Goal: Check status: Check status

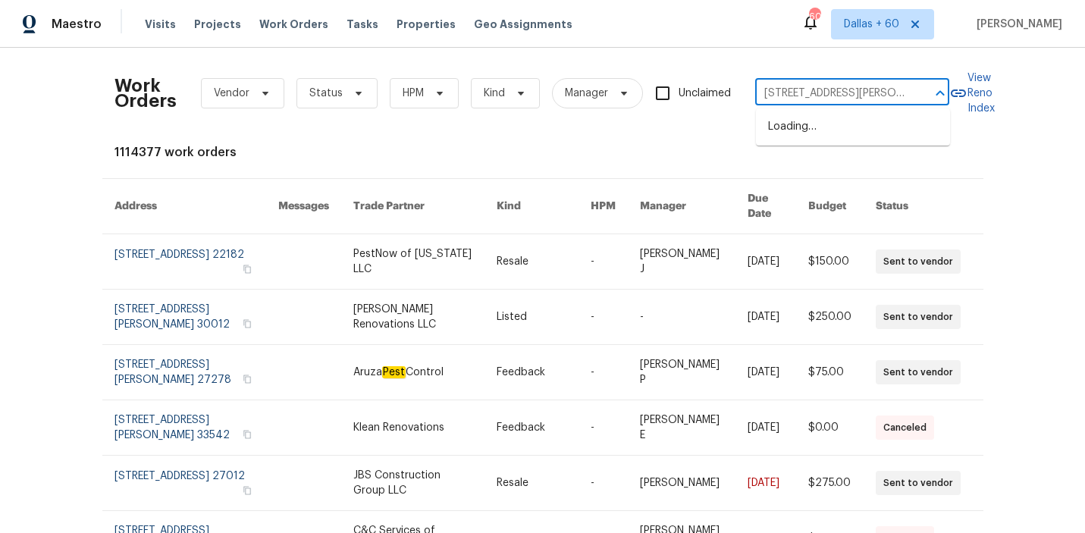
scroll to position [0, 42]
click at [836, 124] on li "[STREET_ADDRESS][PERSON_NAME]" at bounding box center [853, 134] width 194 height 41
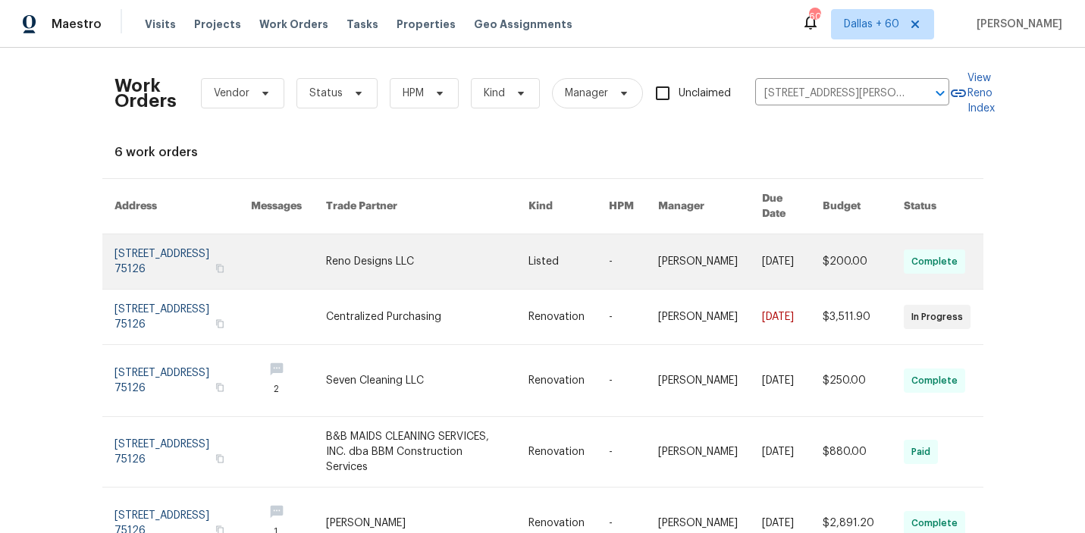
click at [422, 243] on link at bounding box center [427, 261] width 202 height 55
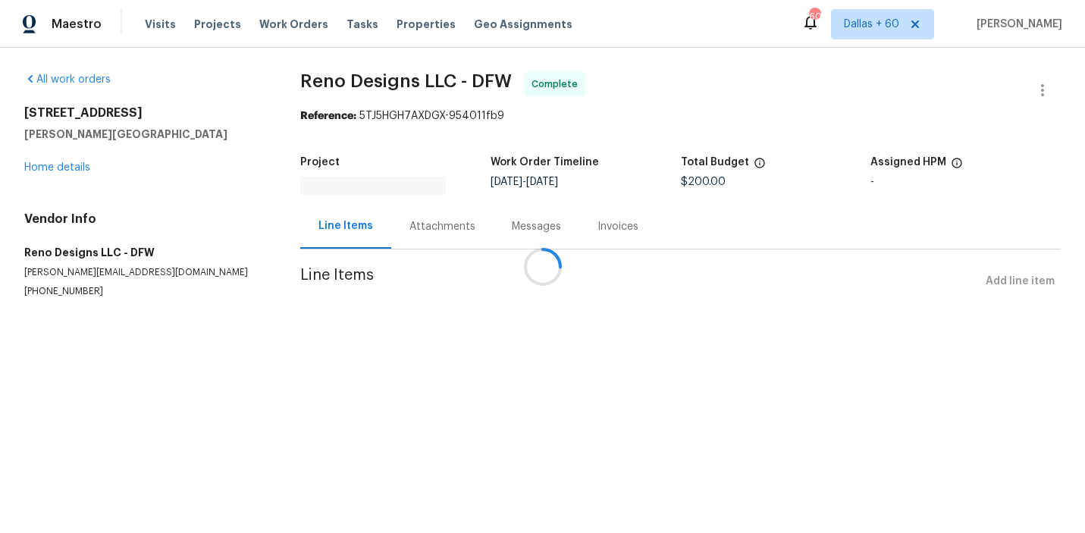
click at [67, 166] on div at bounding box center [542, 266] width 1085 height 533
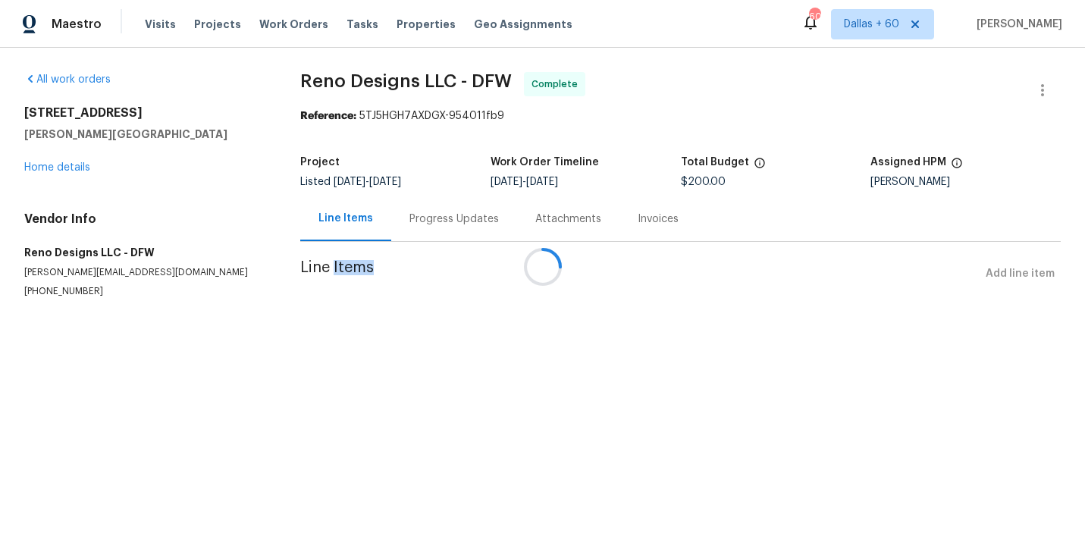
click at [67, 166] on div at bounding box center [542, 266] width 1085 height 533
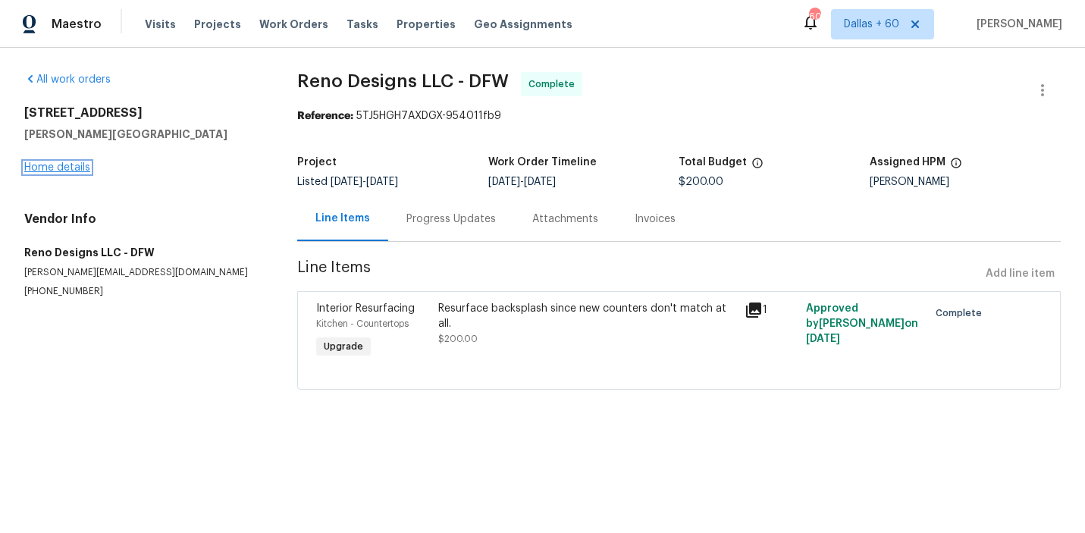
click at [58, 169] on link "Home details" at bounding box center [57, 167] width 66 height 11
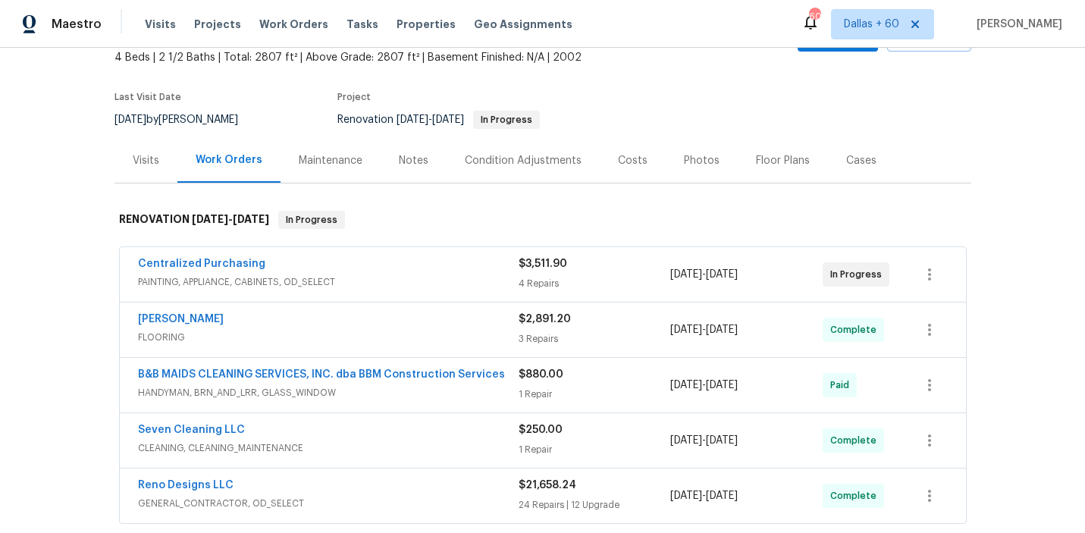
click at [390, 268] on div "Centralized Purchasing" at bounding box center [328, 265] width 381 height 18
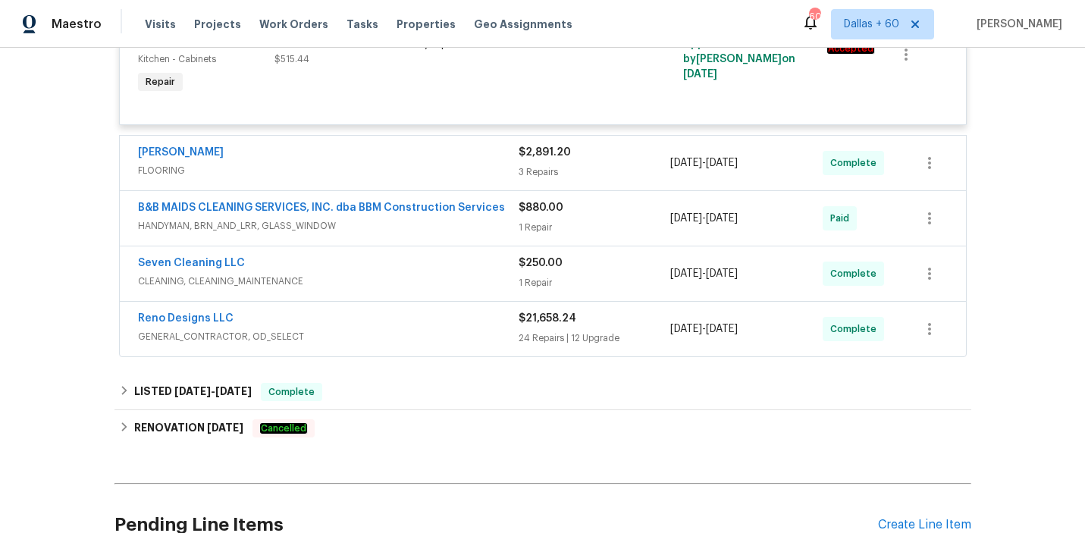
scroll to position [718, 0]
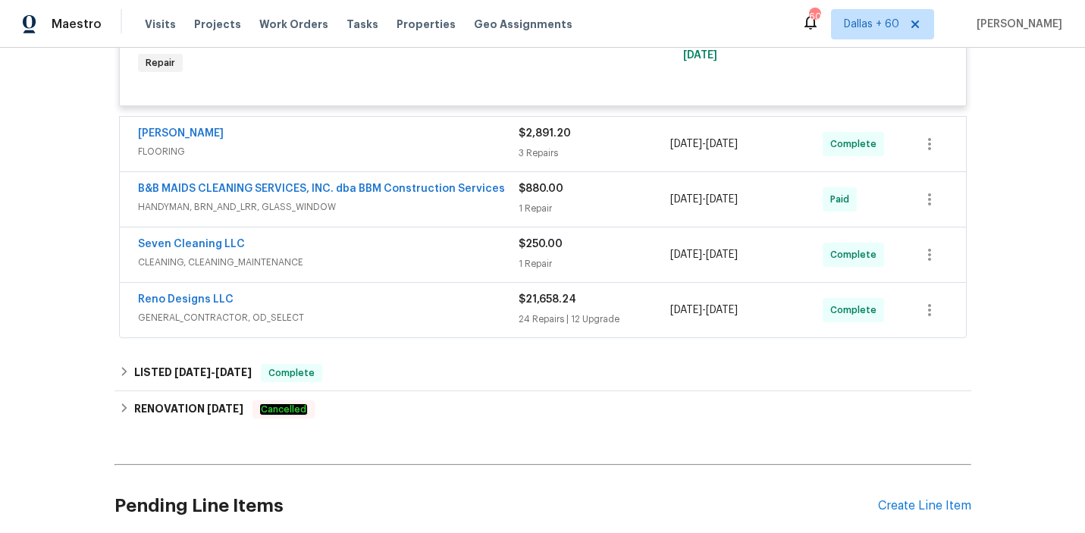
click at [415, 139] on div "[PERSON_NAME]" at bounding box center [328, 135] width 381 height 18
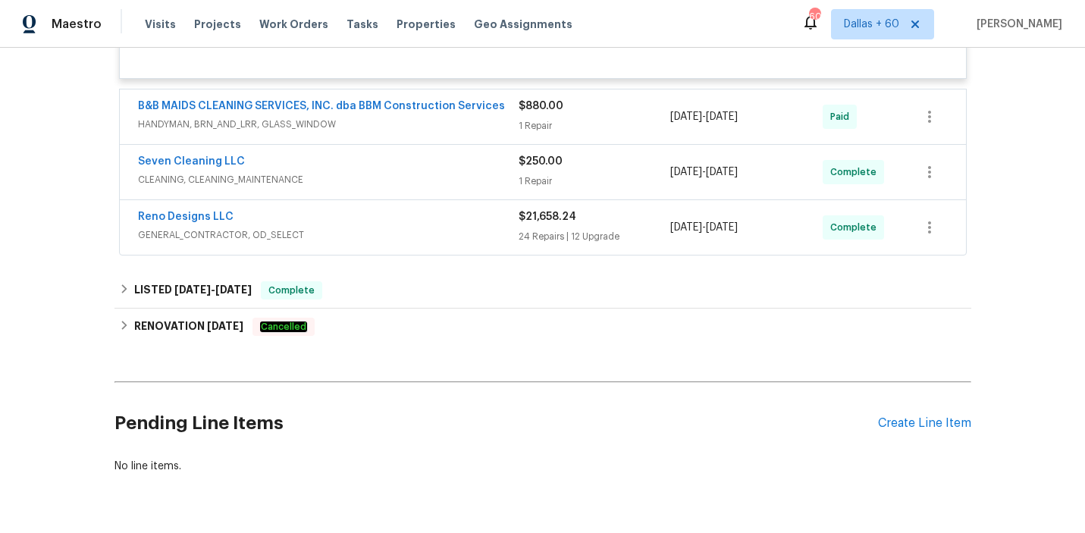
scroll to position [1178, 0]
click at [424, 227] on span "GENERAL_CONTRACTOR, OD_SELECT" at bounding box center [328, 234] width 381 height 15
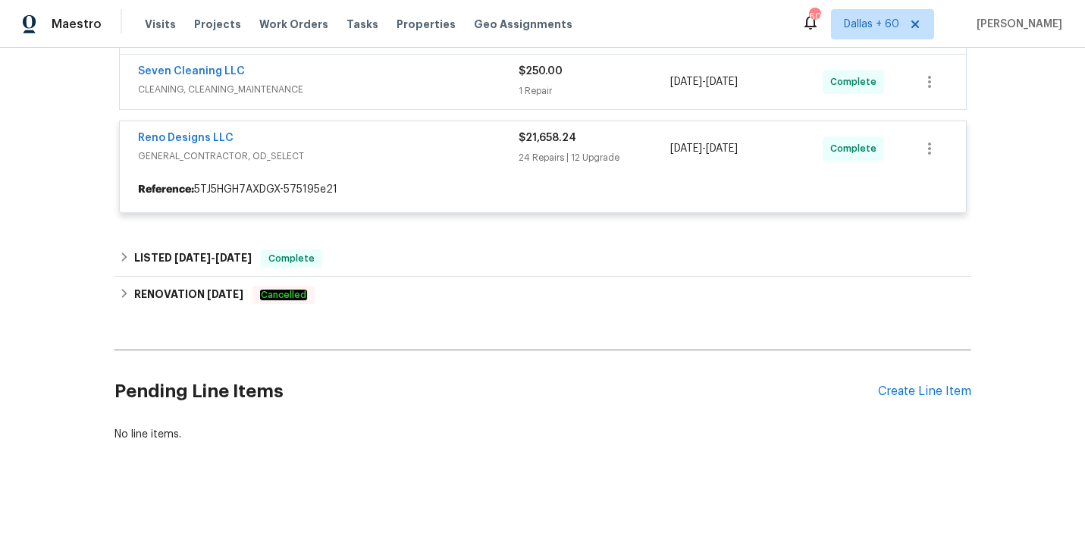
scroll to position [1268, 0]
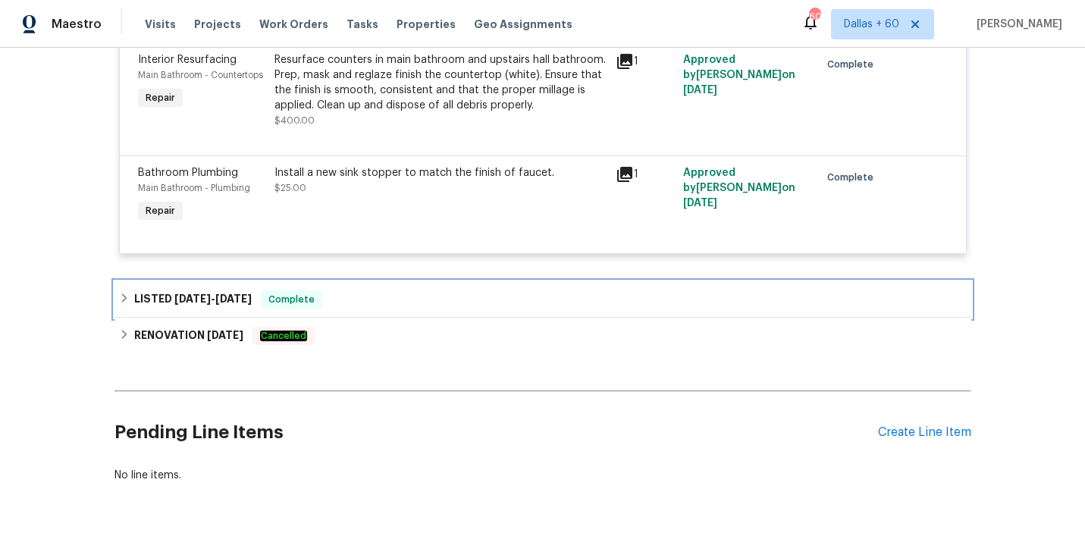
click at [391, 295] on div "LISTED [DATE] - [DATE] Complete" at bounding box center [543, 299] width 848 height 18
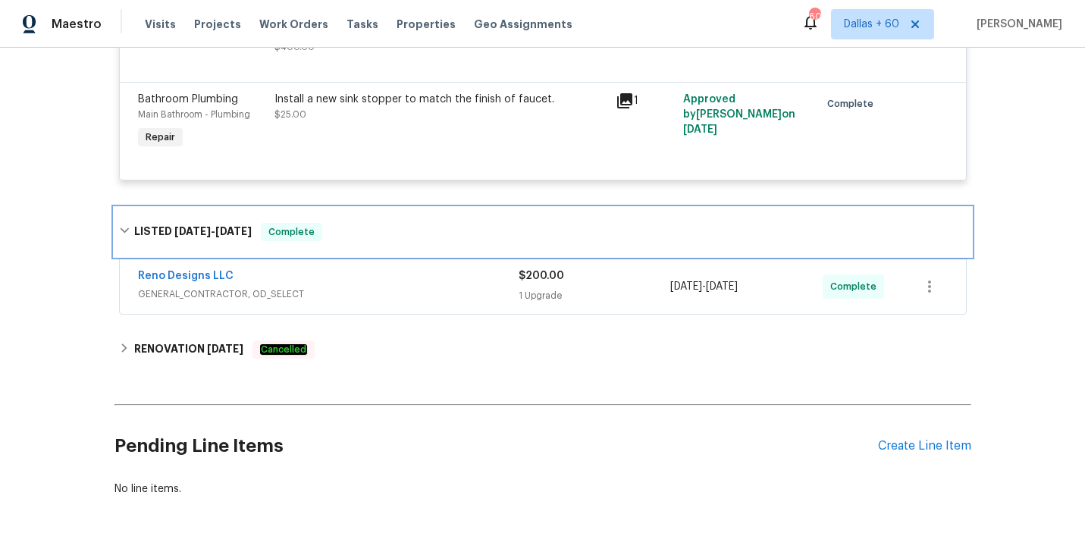
scroll to position [5926, 0]
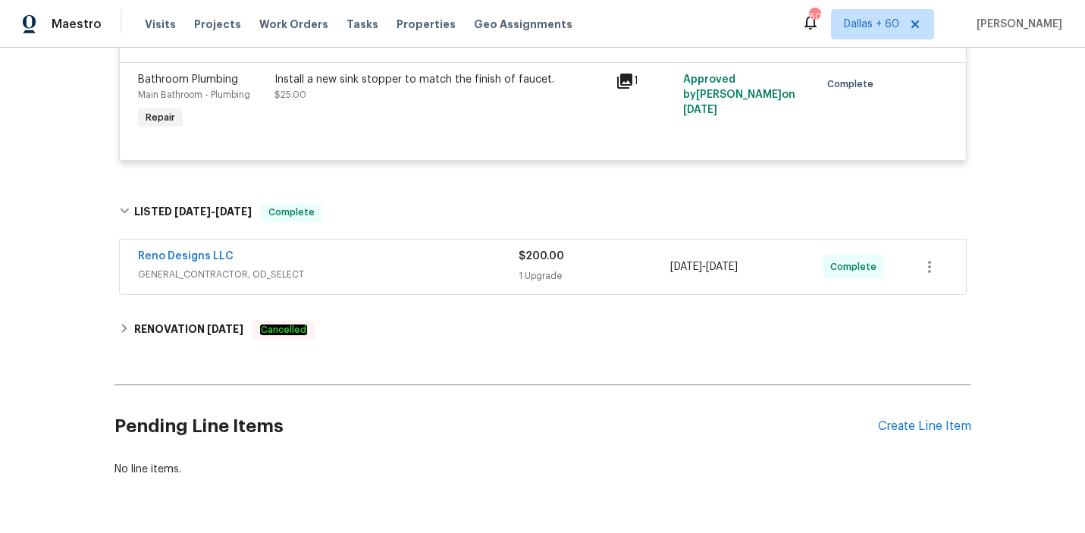
click at [387, 253] on div "Reno Designs LLC" at bounding box center [328, 258] width 381 height 18
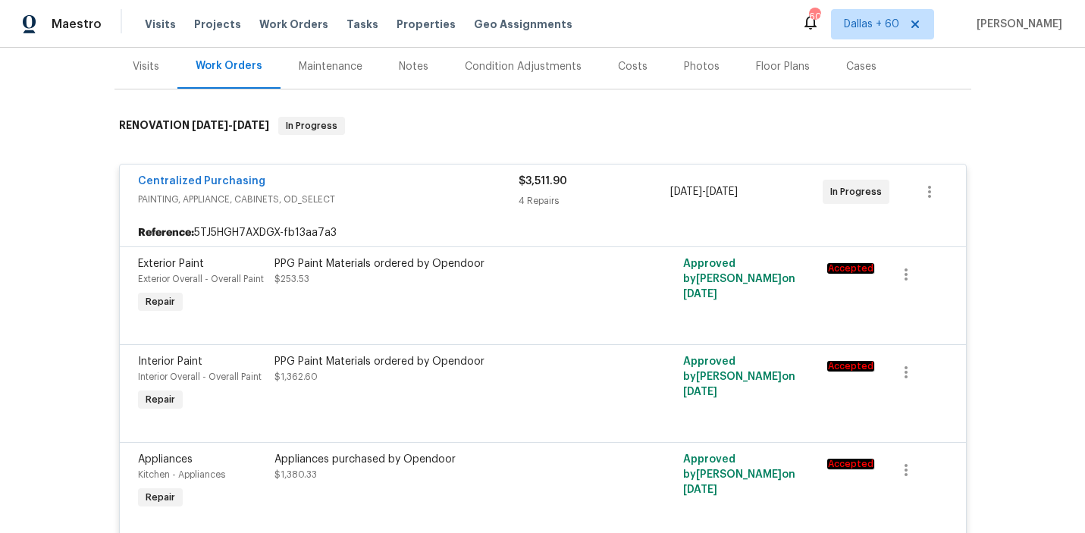
scroll to position [0, 0]
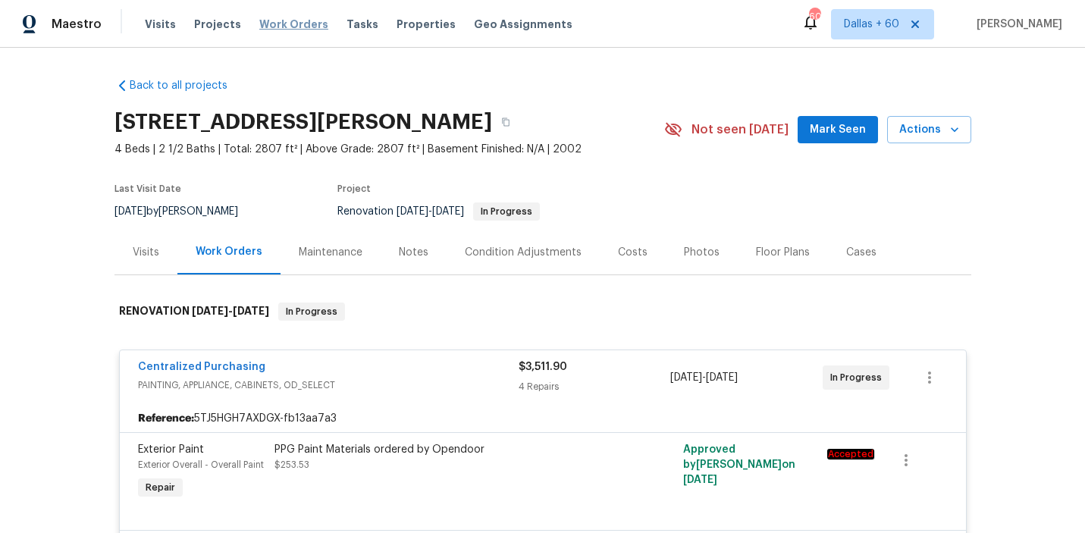
click at [293, 27] on span "Work Orders" at bounding box center [293, 24] width 69 height 15
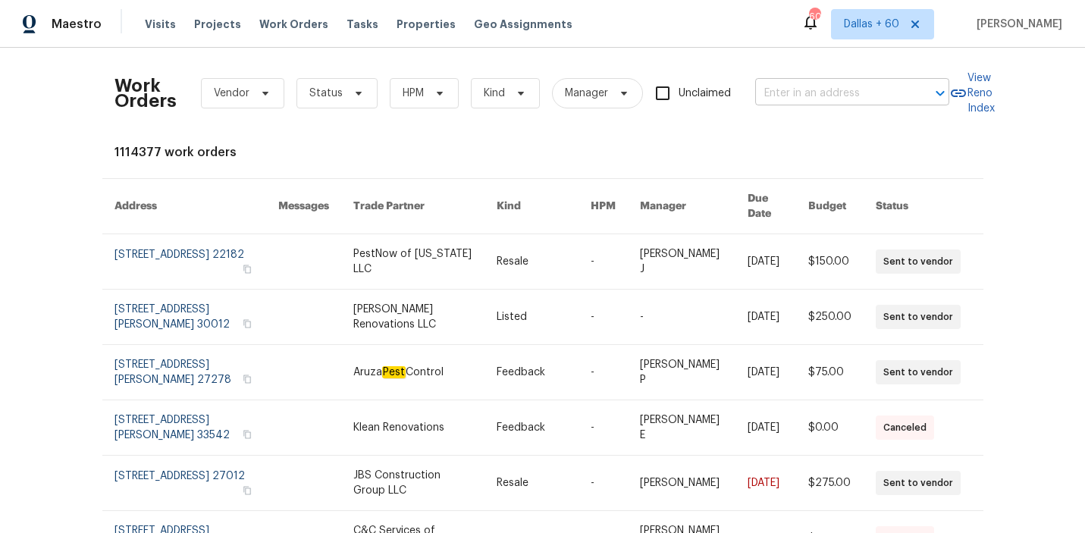
click at [836, 90] on input "text" at bounding box center [831, 94] width 152 height 24
paste input "[STREET_ADDRESS]"
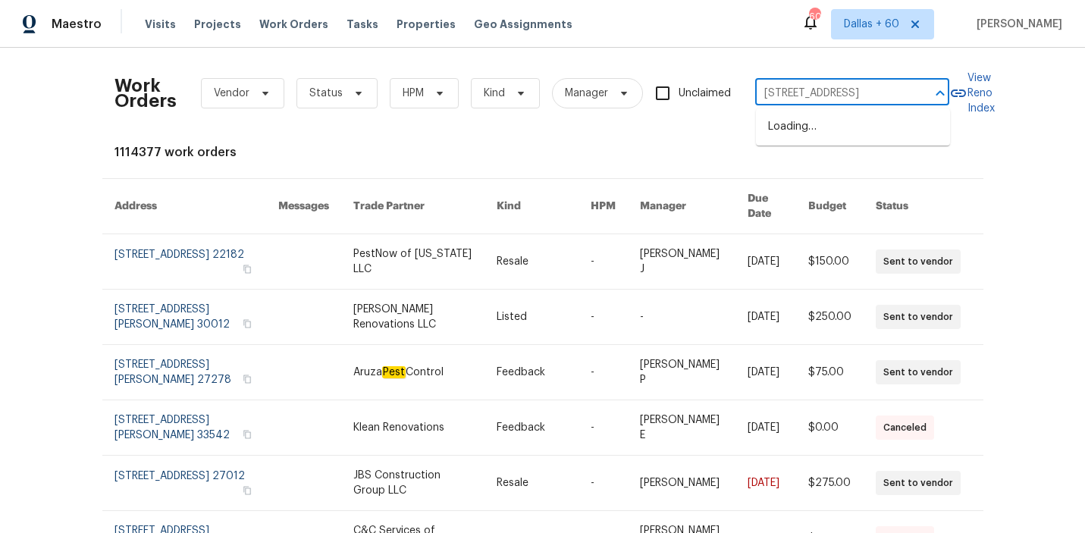
scroll to position [0, 67]
type input "[STREET_ADDRESS]"
click at [833, 130] on li "[STREET_ADDRESS]" at bounding box center [853, 126] width 194 height 25
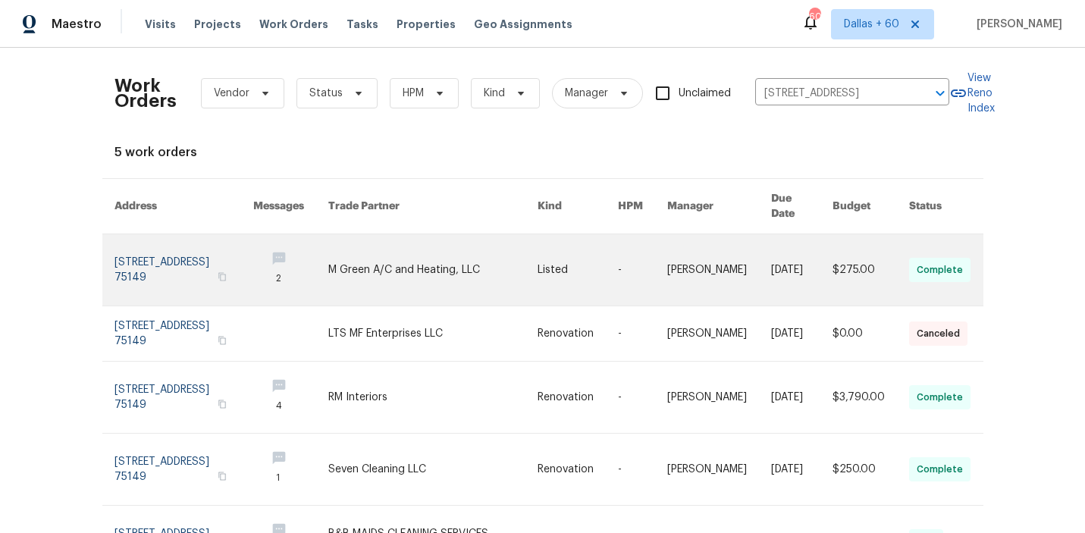
click at [436, 245] on link at bounding box center [432, 269] width 209 height 71
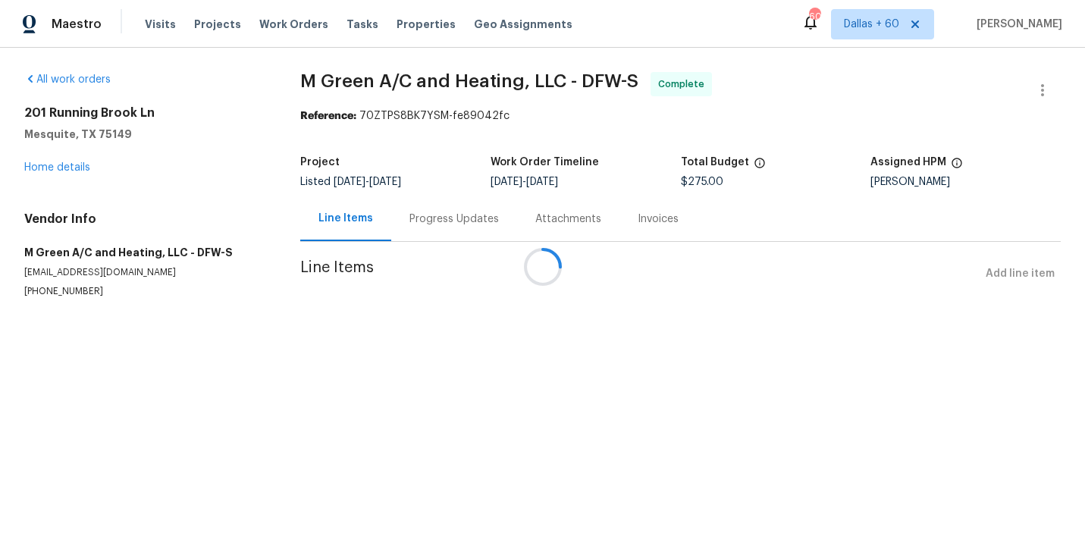
click at [55, 168] on div at bounding box center [542, 266] width 1085 height 533
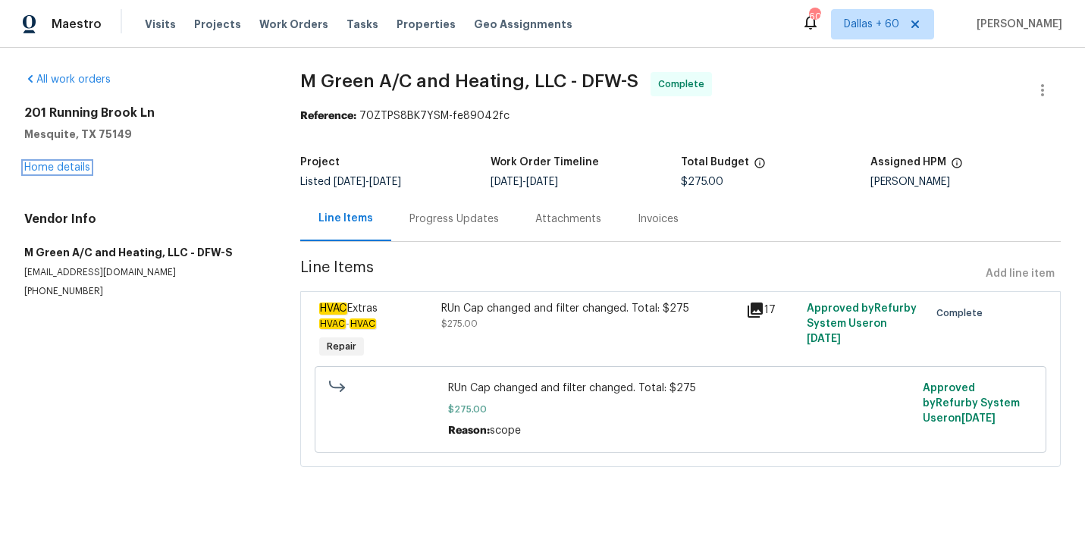
click at [55, 168] on link "Home details" at bounding box center [57, 167] width 66 height 11
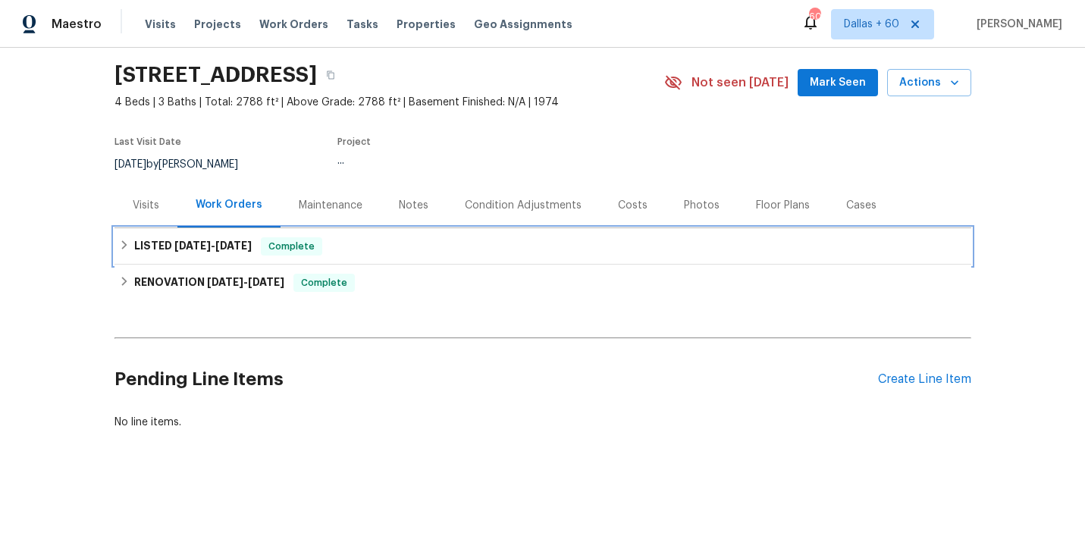
click at [454, 243] on div "LISTED [DATE] - [DATE] Complete" at bounding box center [543, 246] width 848 height 18
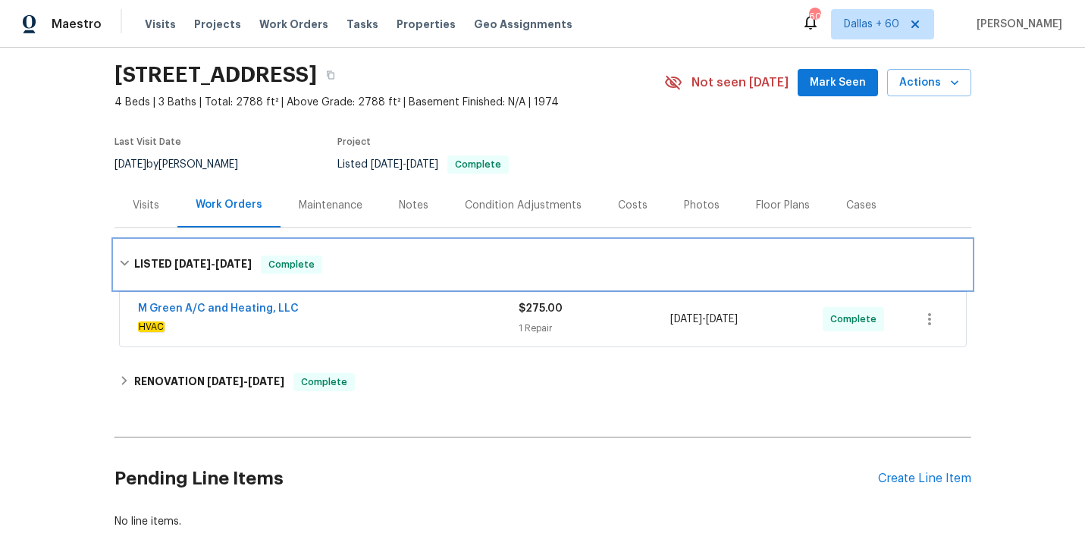
scroll to position [107, 0]
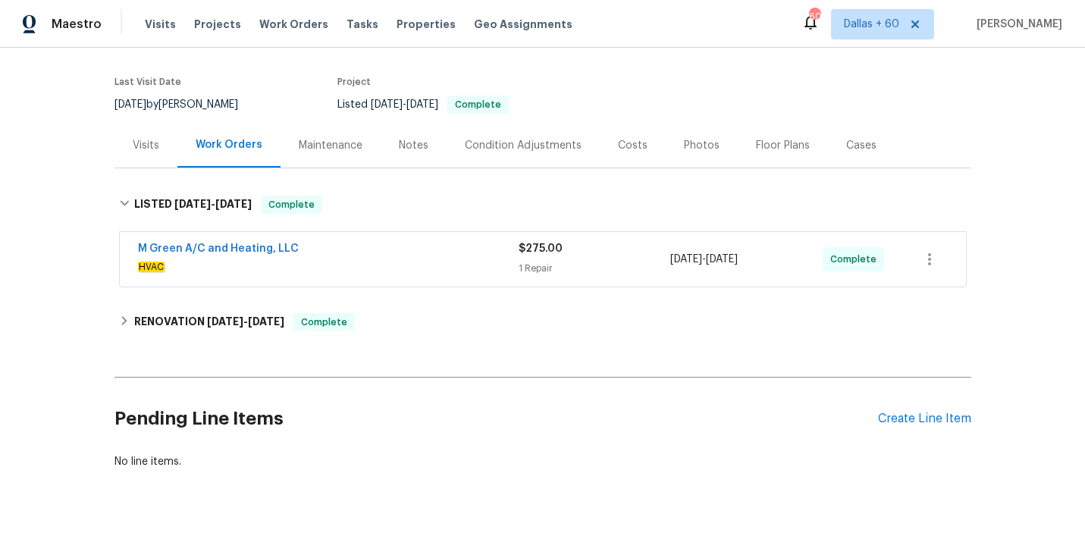
click at [454, 243] on div "M Green A/C and Heating, LLC" at bounding box center [328, 250] width 381 height 18
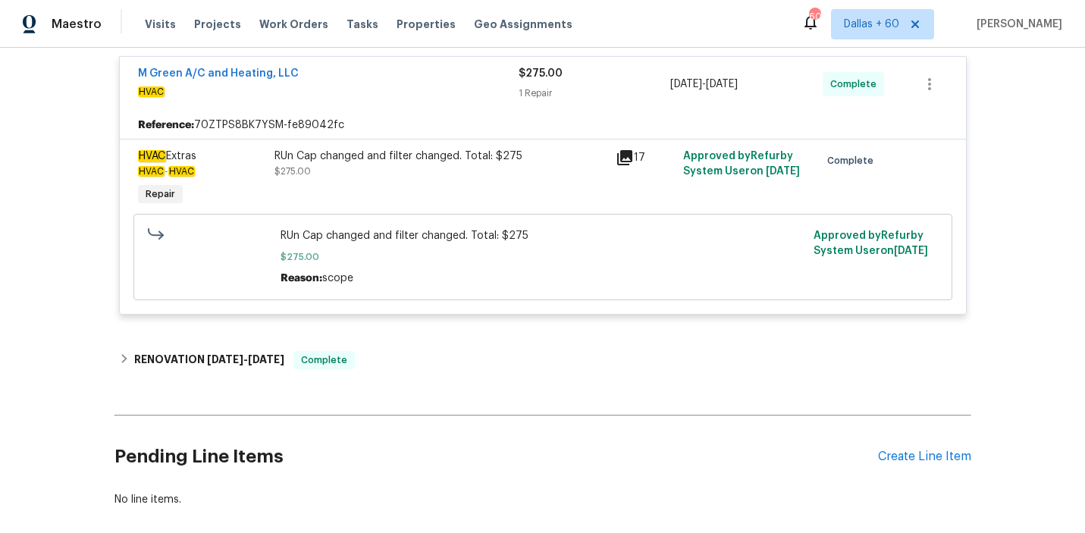
scroll to position [294, 0]
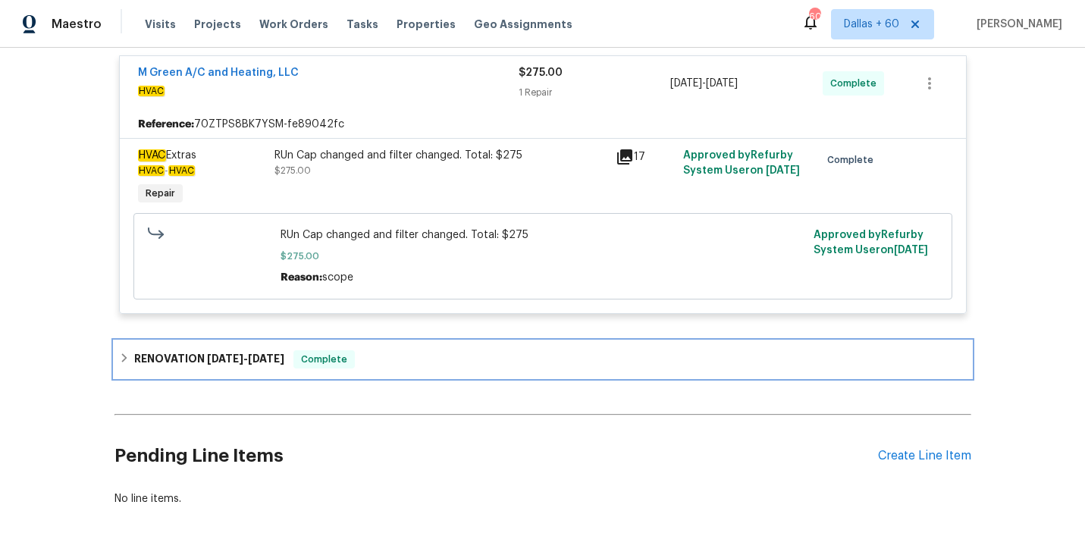
click at [434, 356] on div "RENOVATION [DATE] - [DATE] Complete" at bounding box center [543, 359] width 848 height 18
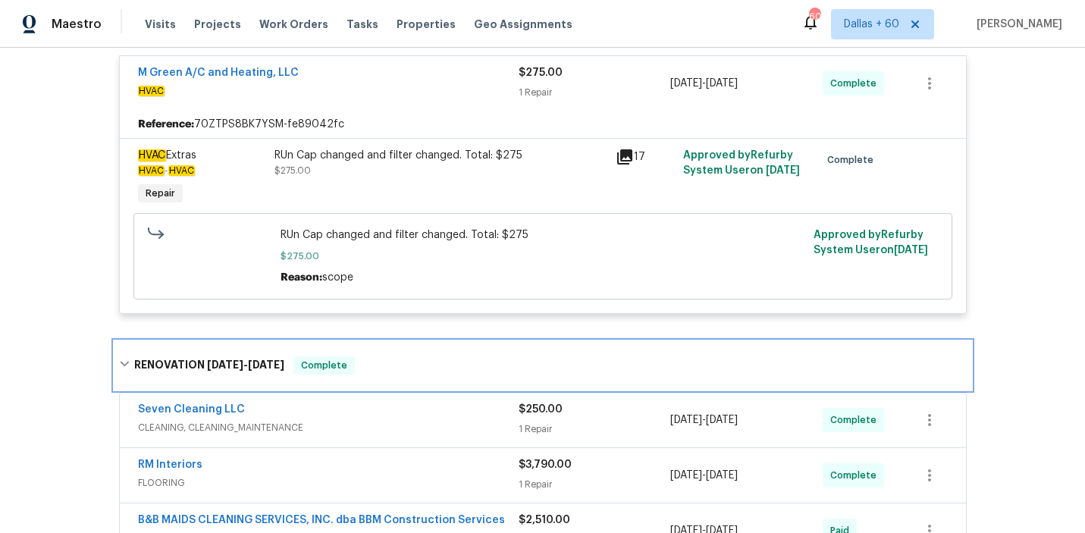
scroll to position [0, 0]
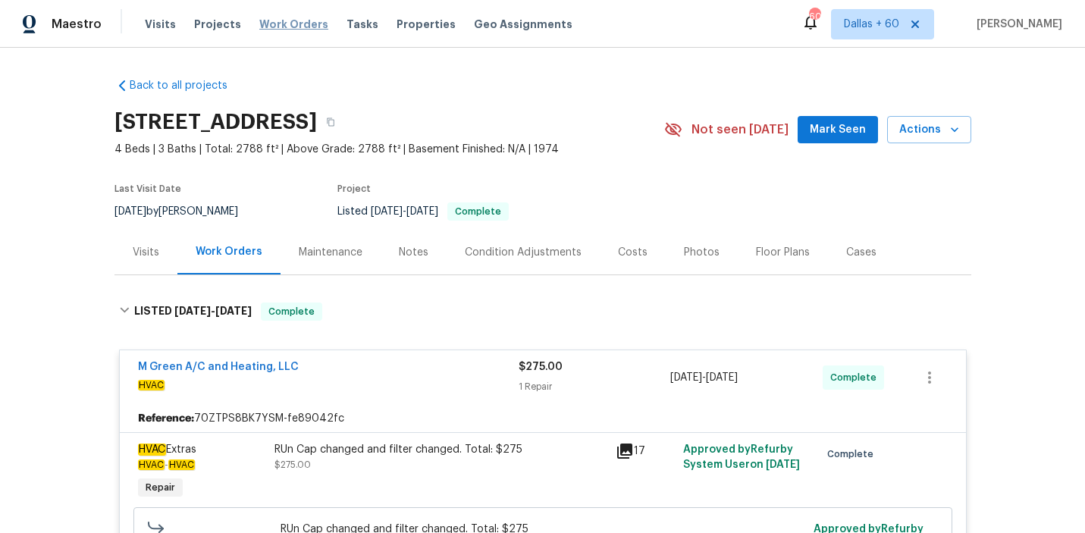
click at [267, 26] on span "Work Orders" at bounding box center [293, 24] width 69 height 15
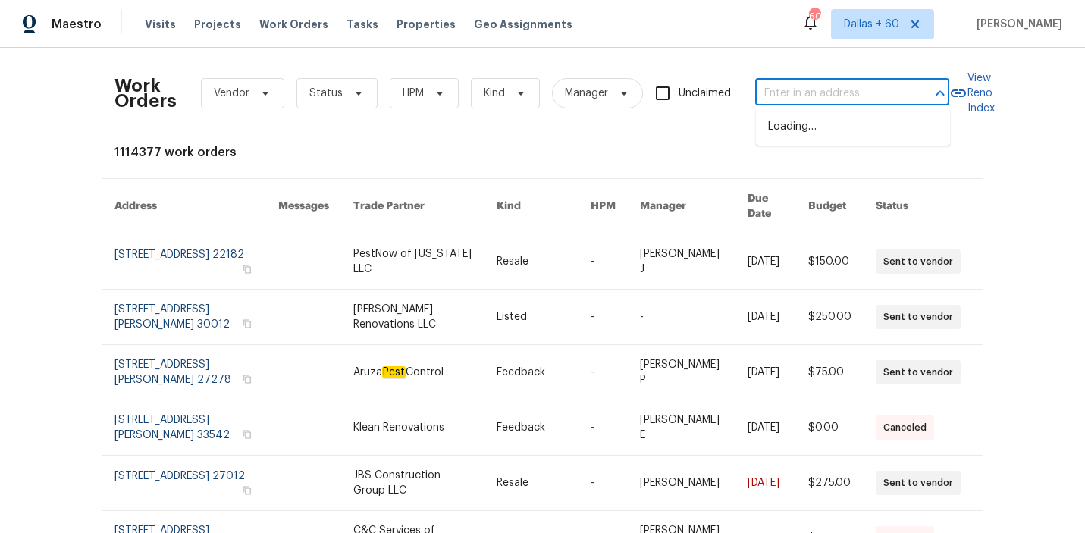
click at [805, 91] on input "text" at bounding box center [831, 94] width 152 height 24
paste input "[STREET_ADDRESS]"
type input "[STREET_ADDRESS]"
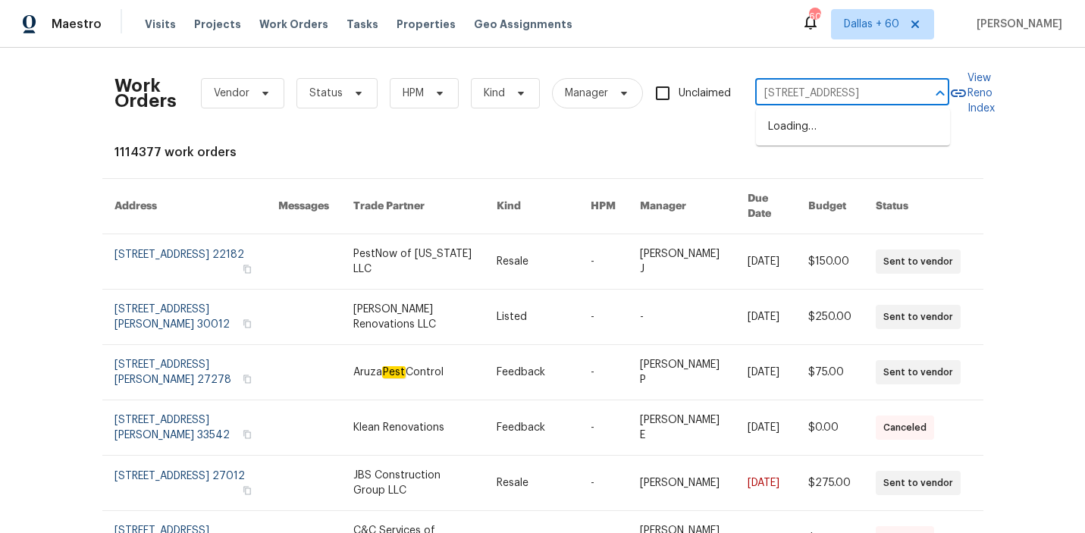
click at [861, 93] on input "[STREET_ADDRESS]" at bounding box center [831, 94] width 152 height 24
click at [916, 93] on div at bounding box center [929, 93] width 39 height 21
click at [904, 93] on input "[STREET_ADDRESS]" at bounding box center [831, 94] width 152 height 24
click at [854, 95] on input "[STREET_ADDRESS]" at bounding box center [831, 94] width 152 height 24
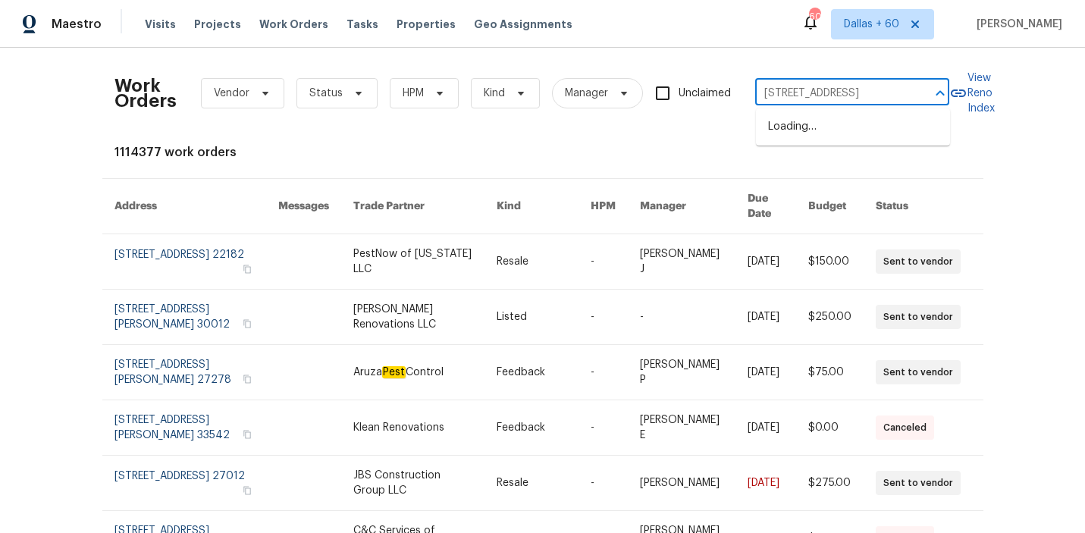
click at [908, 89] on div "[STREET_ADDRESS] ​" at bounding box center [852, 94] width 194 height 24
click at [901, 92] on input "[STREET_ADDRESS]" at bounding box center [831, 94] width 152 height 24
click at [907, 92] on div "[STREET_ADDRESS] ​" at bounding box center [852, 94] width 194 height 24
click at [827, 99] on input "text" at bounding box center [831, 94] width 152 height 24
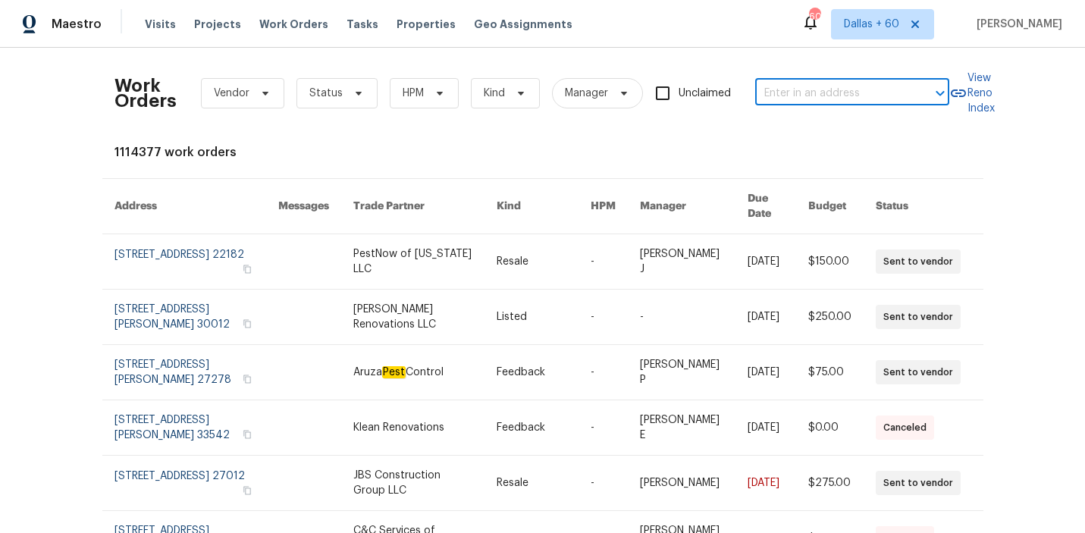
paste input "[STREET_ADDRESS]"
type input "[STREET_ADDRESS]"
click at [779, 92] on input "text" at bounding box center [831, 94] width 152 height 24
paste input "[STREET_ADDRESS]"
type input "[STREET_ADDRESS]"
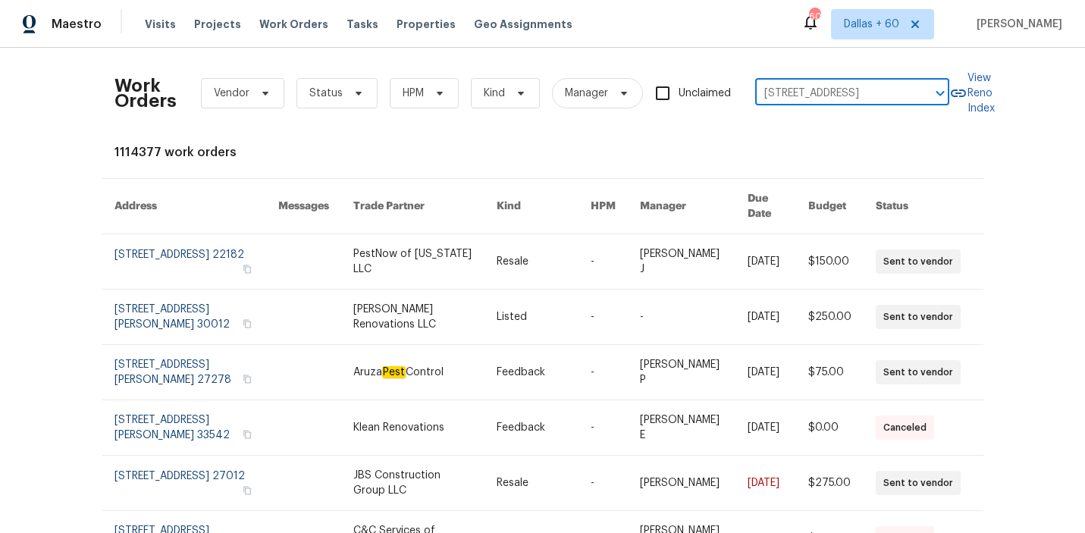
scroll to position [0, 51]
click at [801, 136] on li "[STREET_ADDRESS]" at bounding box center [853, 126] width 194 height 25
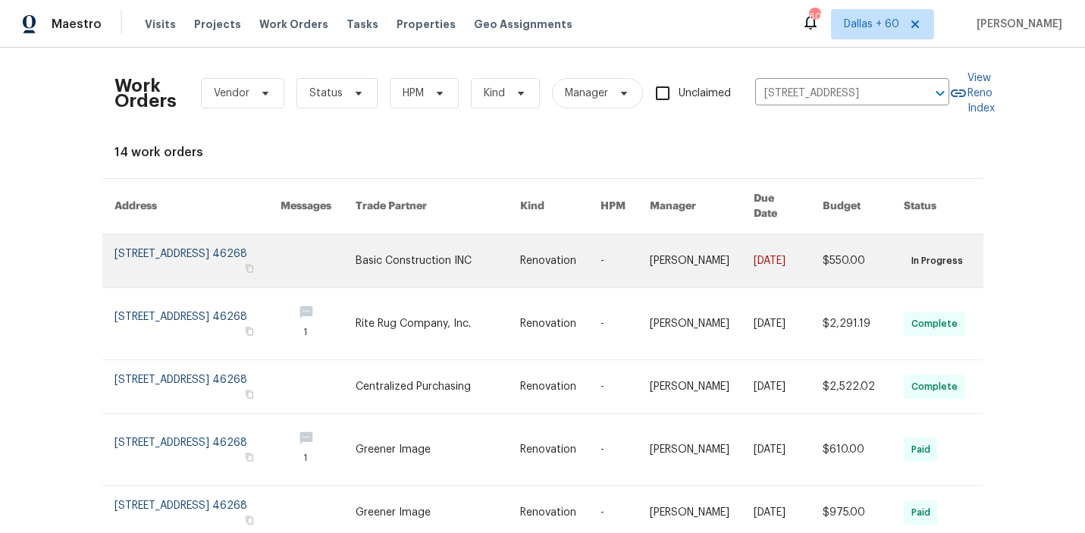
click at [473, 247] on link at bounding box center [438, 260] width 165 height 53
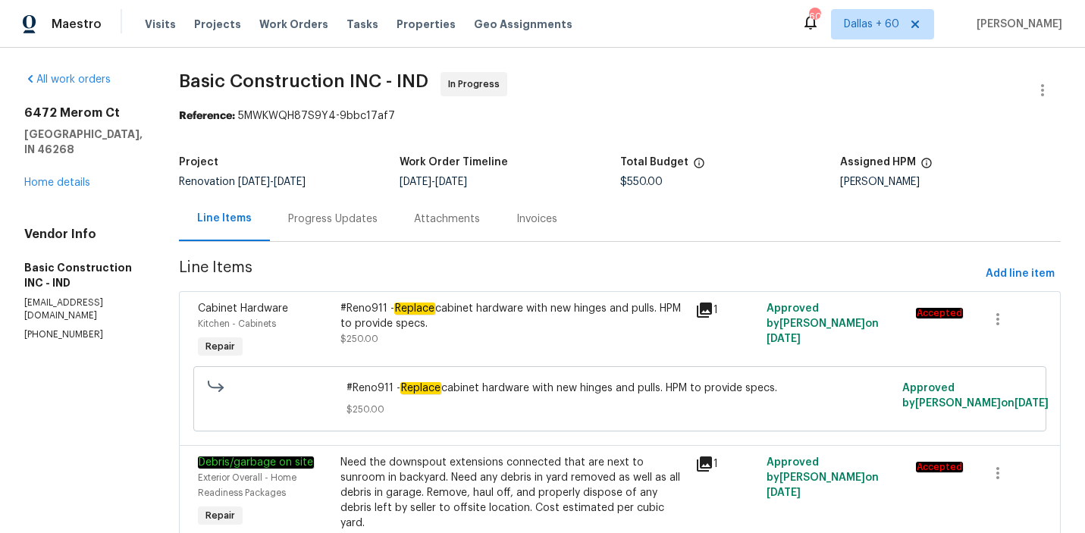
click at [65, 169] on div "[STREET_ADDRESS] Home details" at bounding box center [83, 147] width 118 height 85
click at [68, 180] on link "Home details" at bounding box center [57, 182] width 66 height 11
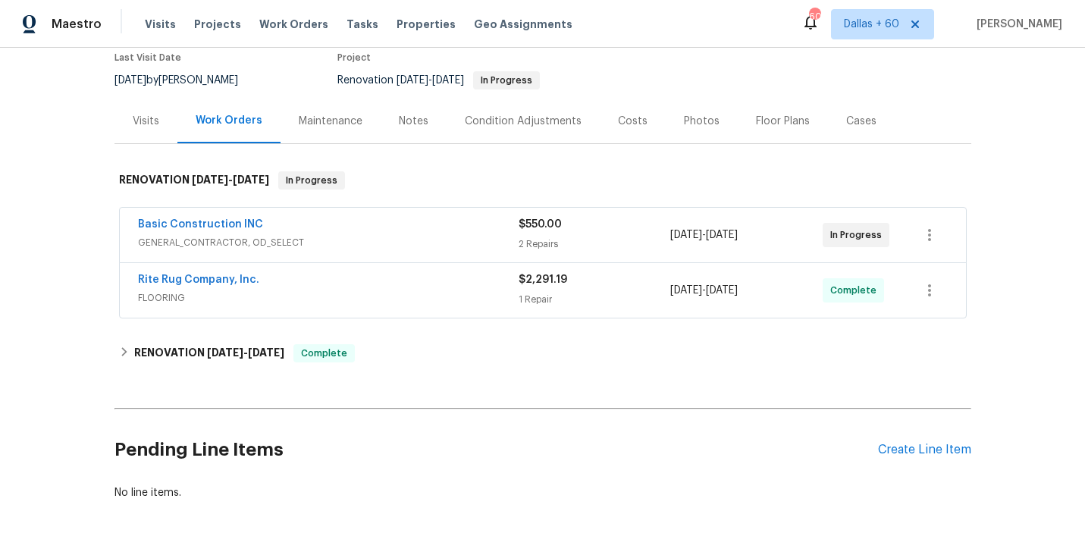
click at [400, 237] on span "GENERAL_CONTRACTOR, OD_SELECT" at bounding box center [328, 242] width 381 height 15
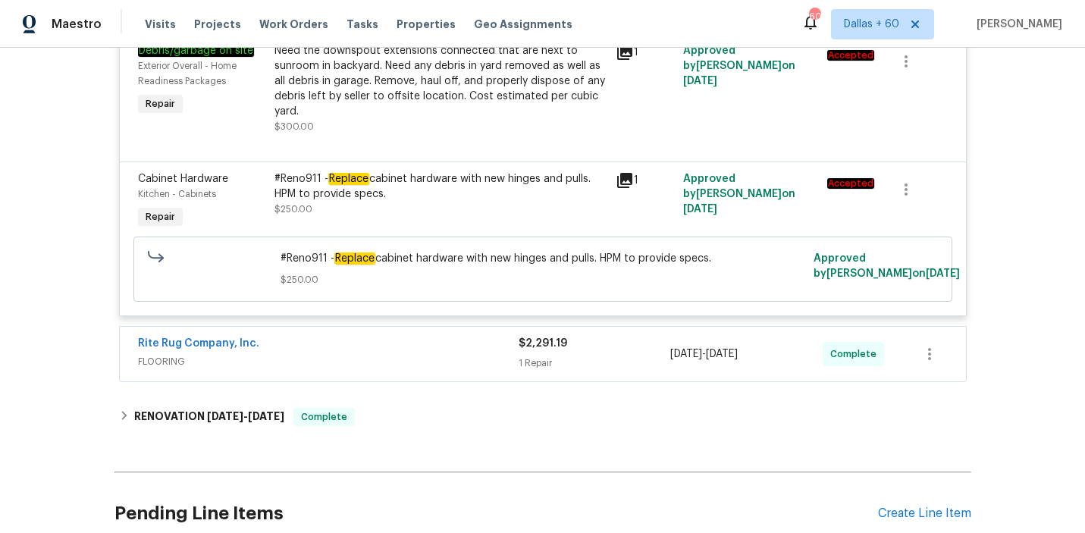
scroll to position [469, 0]
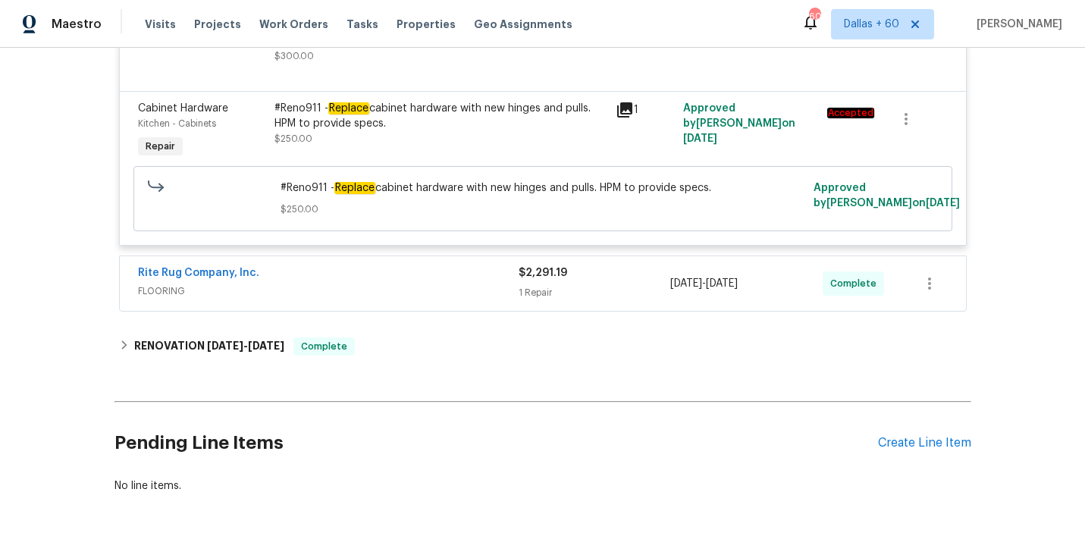
click at [401, 273] on div "Rite Rug Company, Inc." at bounding box center [328, 274] width 381 height 18
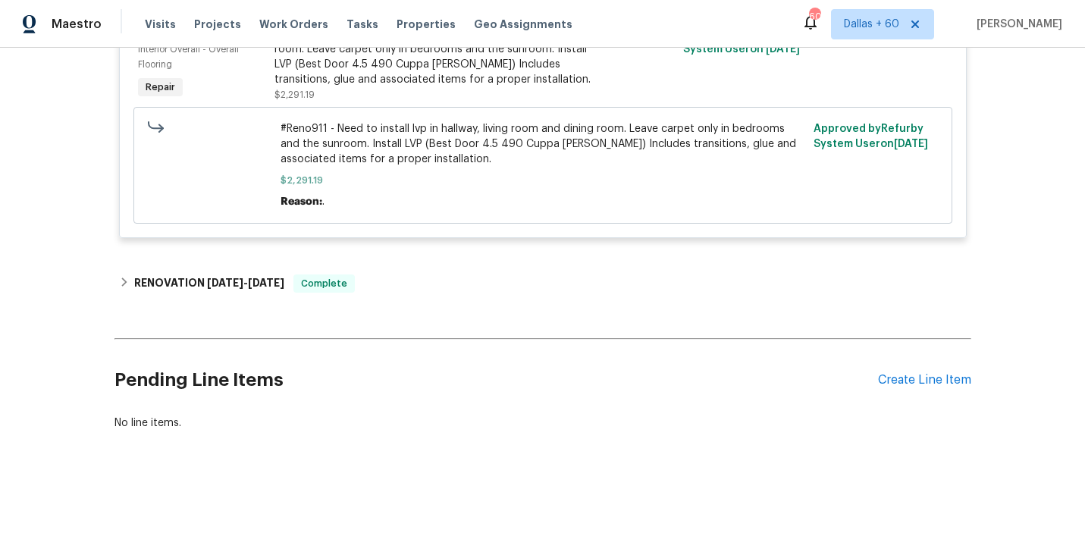
scroll to position [794, 0]
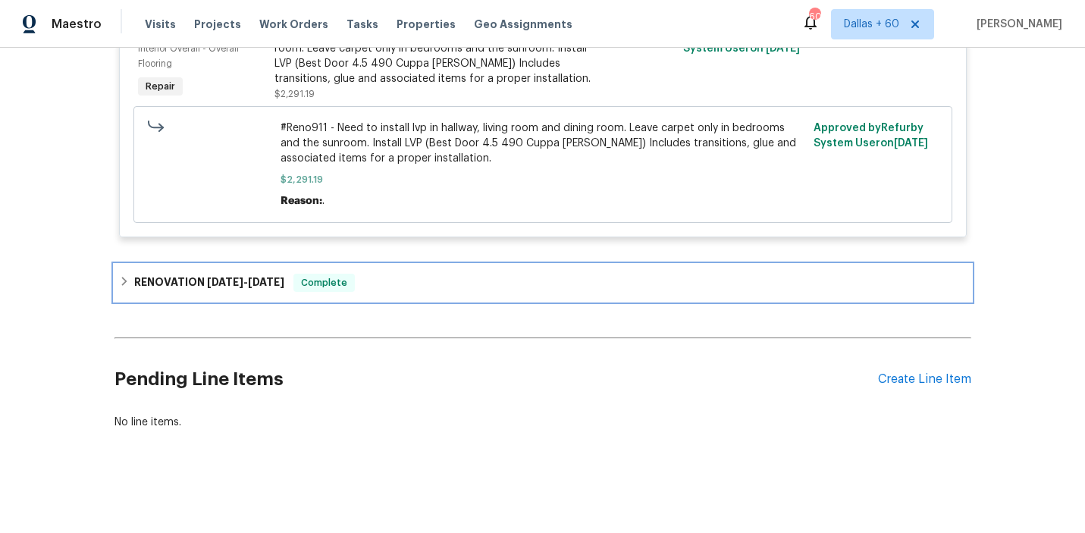
click at [444, 274] on div "RENOVATION [DATE] - [DATE] Complete" at bounding box center [543, 283] width 848 height 18
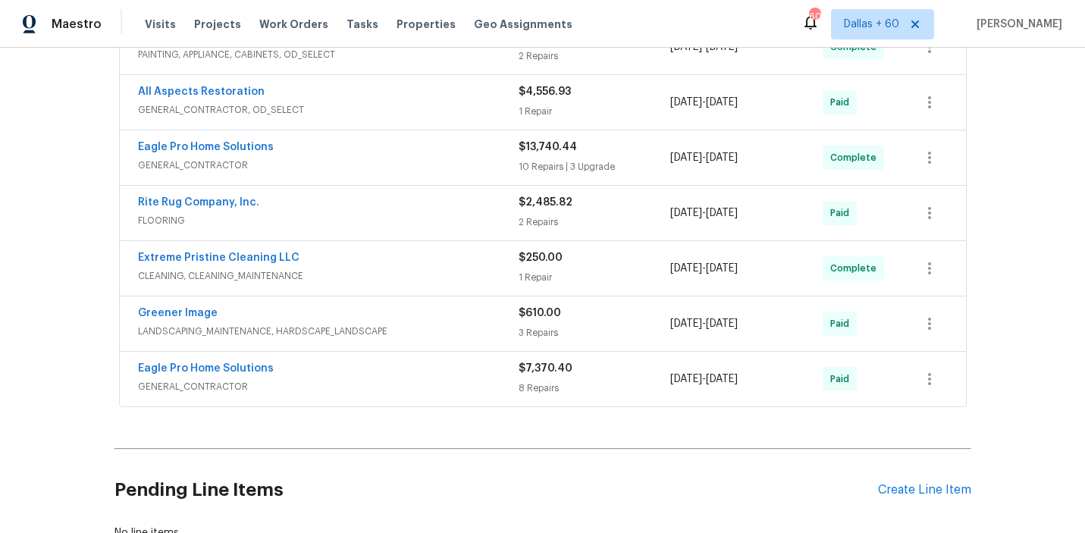
scroll to position [1256, 0]
click at [428, 199] on div "Rite Rug Company, Inc." at bounding box center [328, 202] width 381 height 18
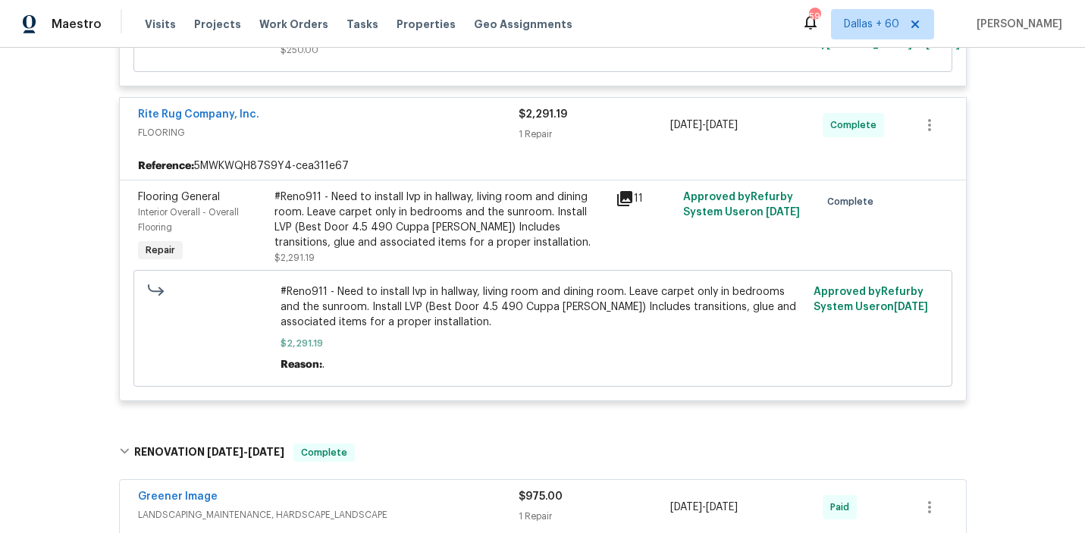
scroll to position [630, 0]
click at [523, 278] on div "#Reno911 - Need to install lvp in hallway, living room and dining room. Leave c…" at bounding box center [542, 326] width 819 height 117
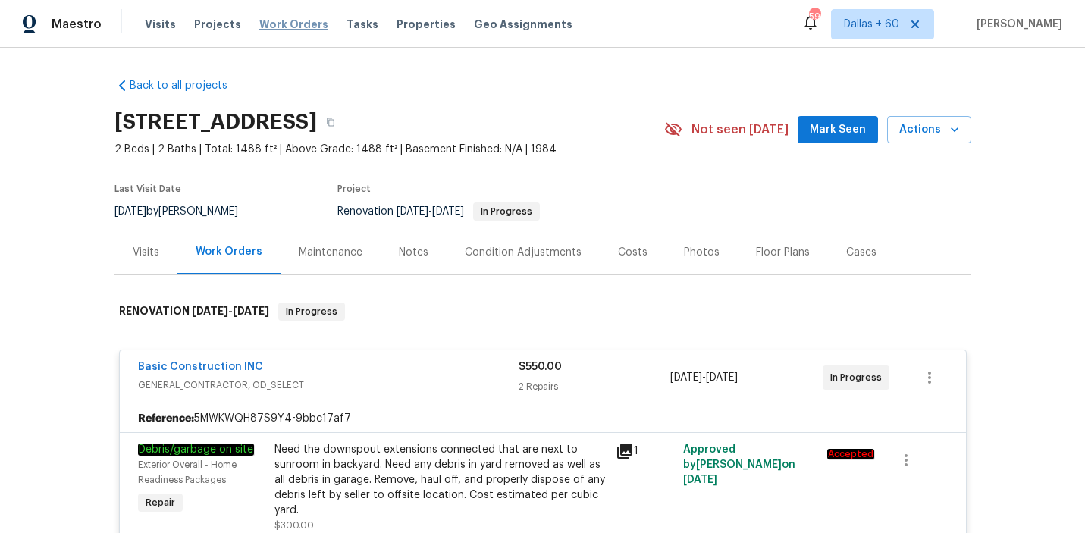
click at [264, 24] on span "Work Orders" at bounding box center [293, 24] width 69 height 15
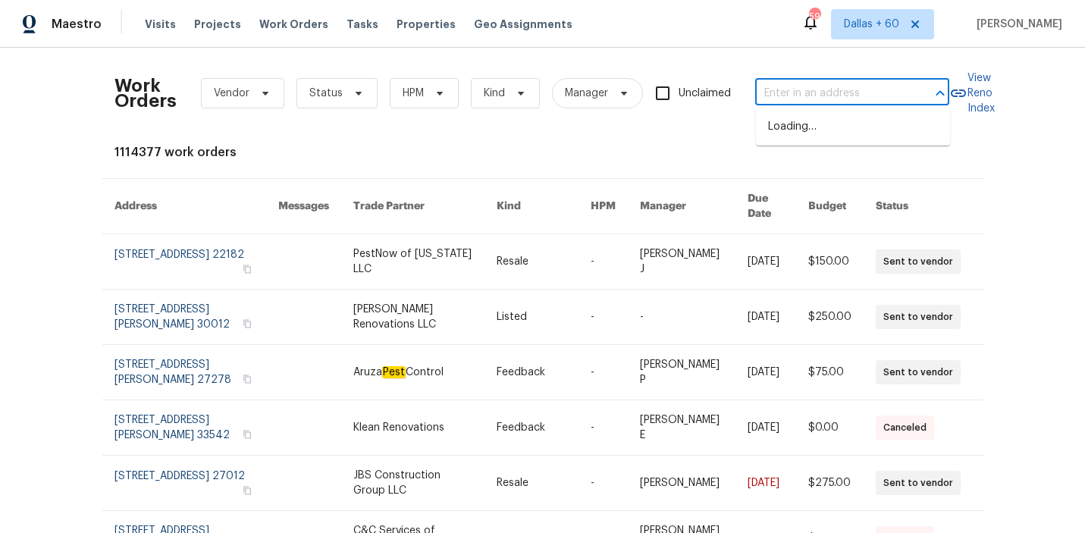
click at [786, 89] on input "text" at bounding box center [831, 94] width 152 height 24
paste input "[STREET_ADDRESS][PERSON_NAME]"
type input "[STREET_ADDRESS][PERSON_NAME]"
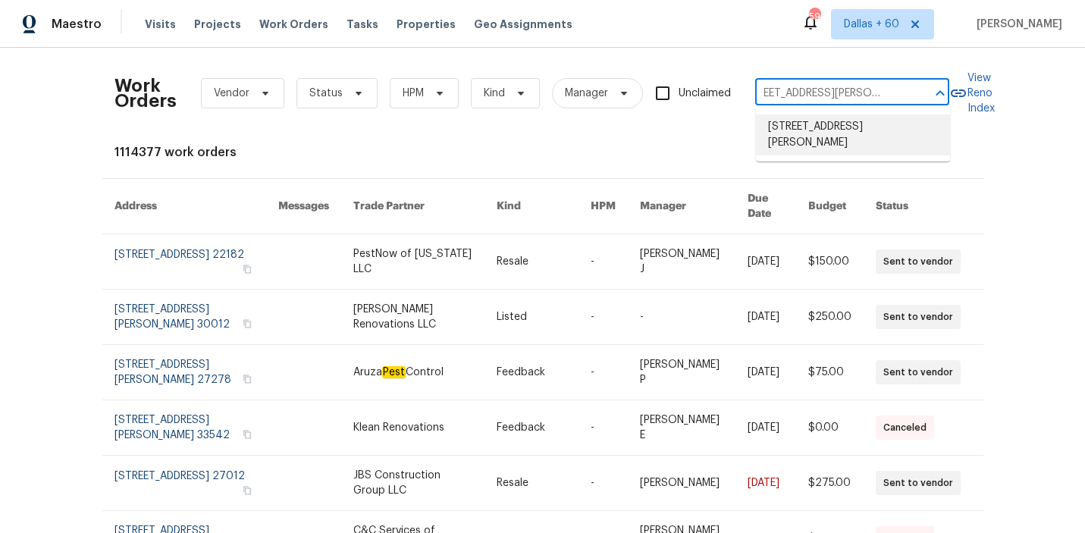
click at [797, 130] on li "[STREET_ADDRESS][PERSON_NAME]" at bounding box center [853, 134] width 194 height 41
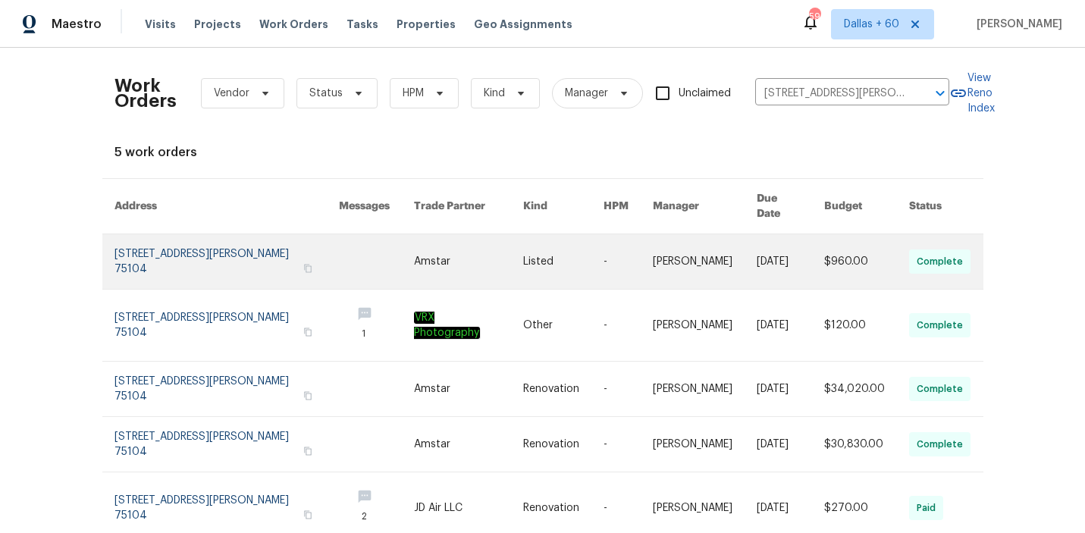
click at [339, 258] on link at bounding box center [376, 261] width 75 height 55
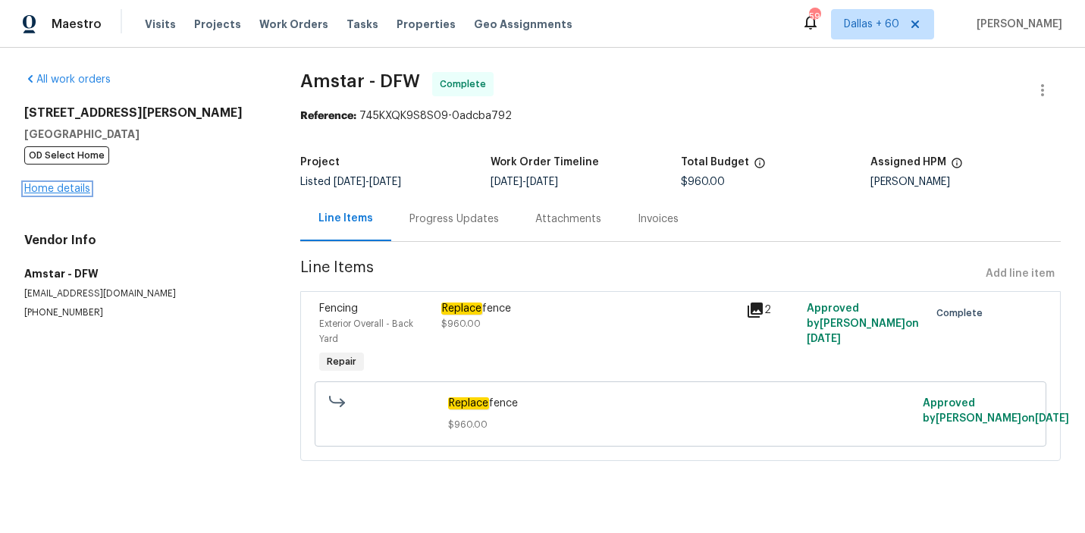
click at [51, 183] on link "Home details" at bounding box center [57, 188] width 66 height 11
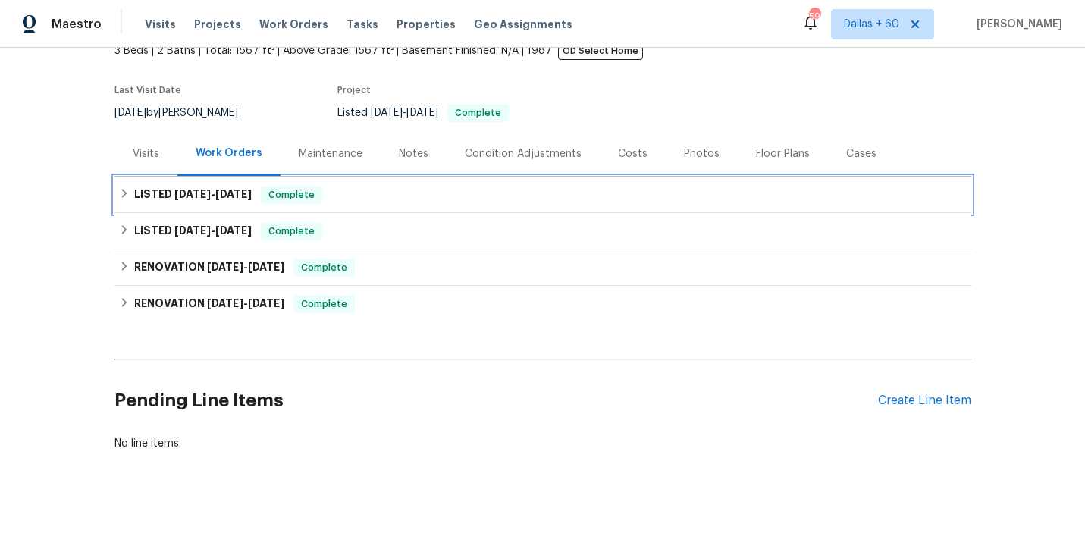
click at [407, 205] on div "LISTED [DATE] - [DATE] Complete" at bounding box center [542, 195] width 857 height 36
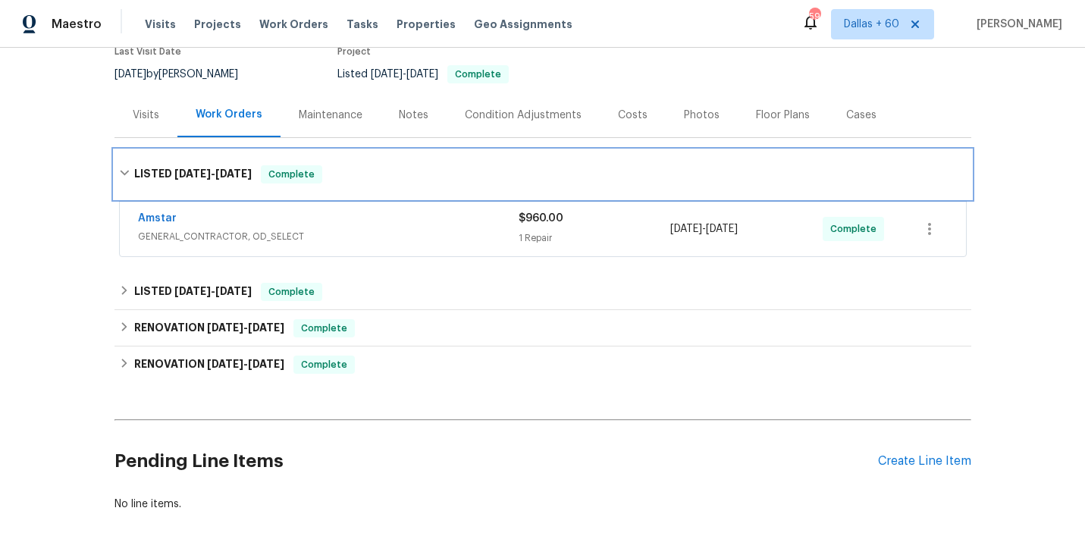
scroll to position [155, 0]
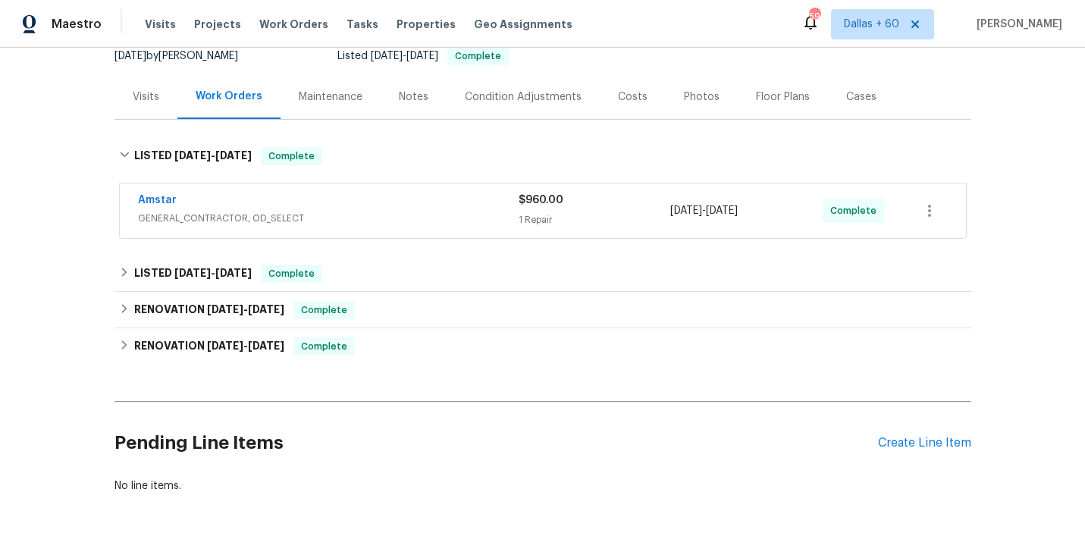
click at [407, 205] on div "Amstar" at bounding box center [328, 202] width 381 height 18
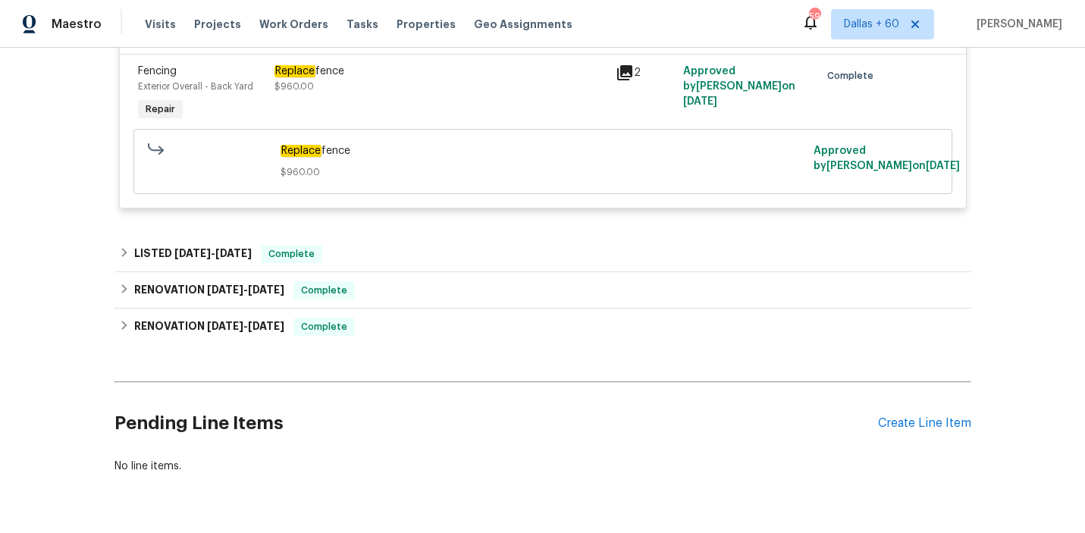
scroll to position [381, 0]
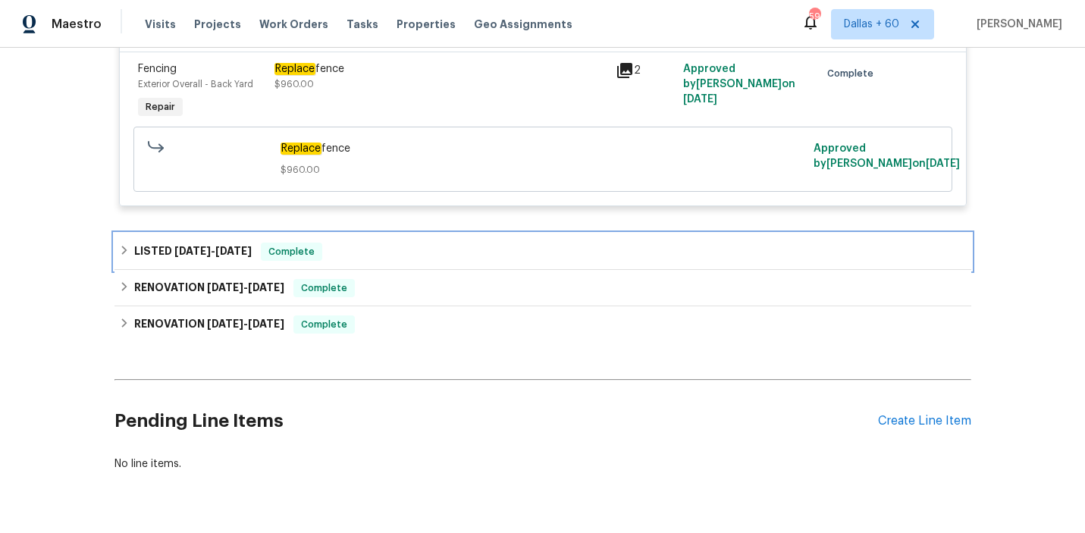
click at [377, 261] on div "LISTED [DATE] - [DATE] Complete" at bounding box center [543, 252] width 848 height 18
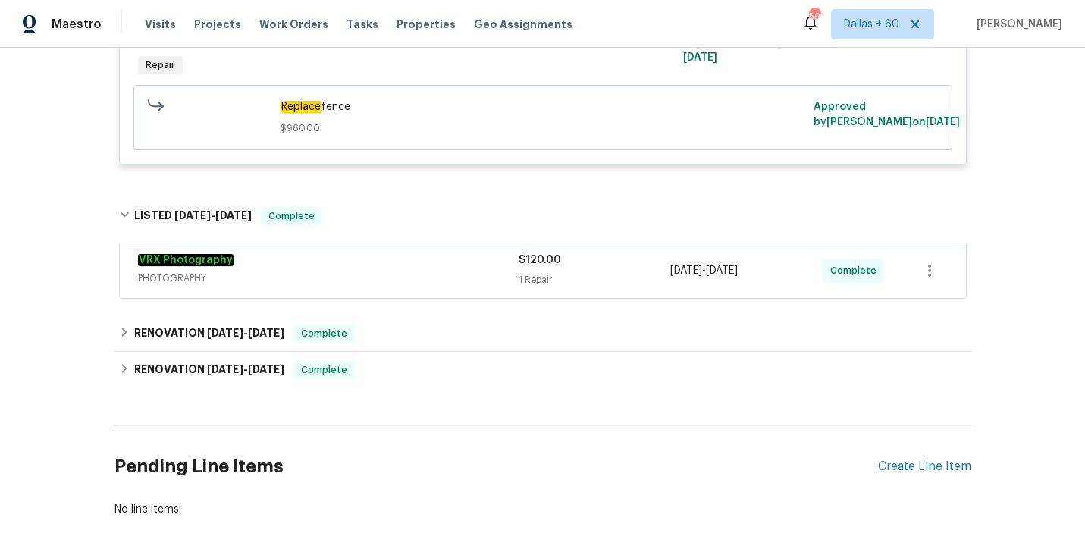
click at [377, 269] on div "VRX Photography" at bounding box center [328, 261] width 381 height 18
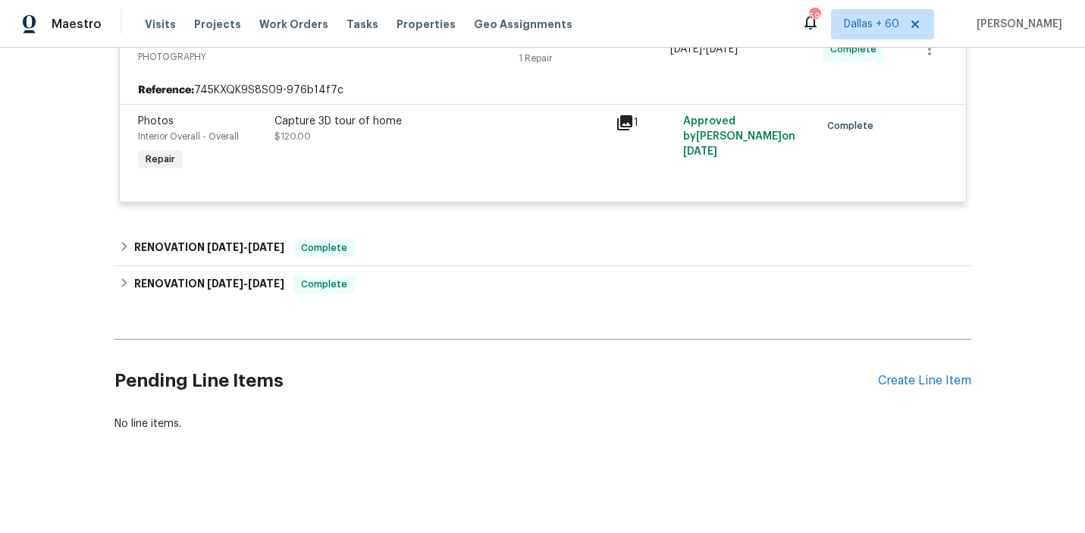
scroll to position [664, 0]
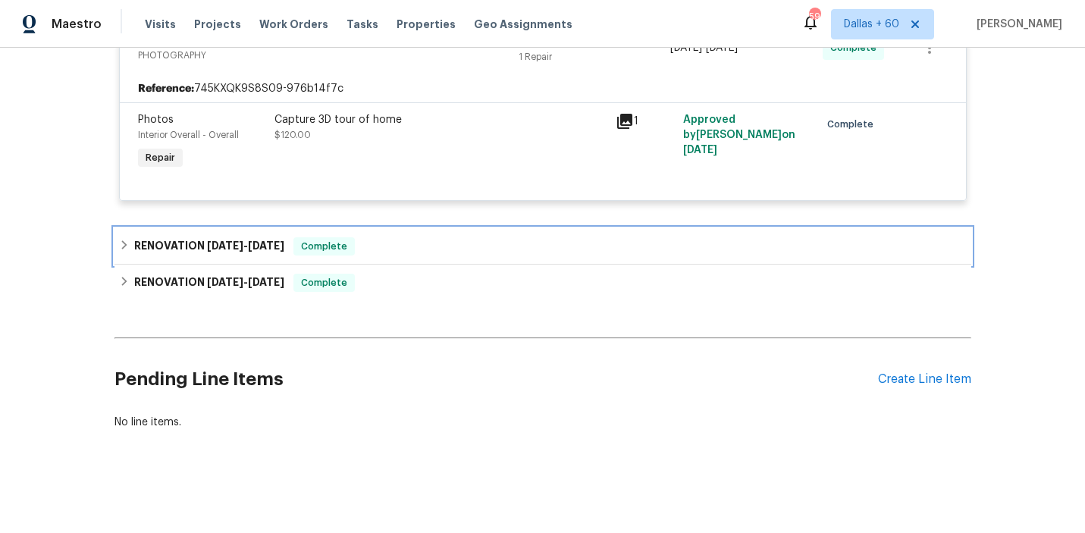
click at [390, 240] on div "RENOVATION [DATE] - [DATE] Complete" at bounding box center [543, 246] width 848 height 18
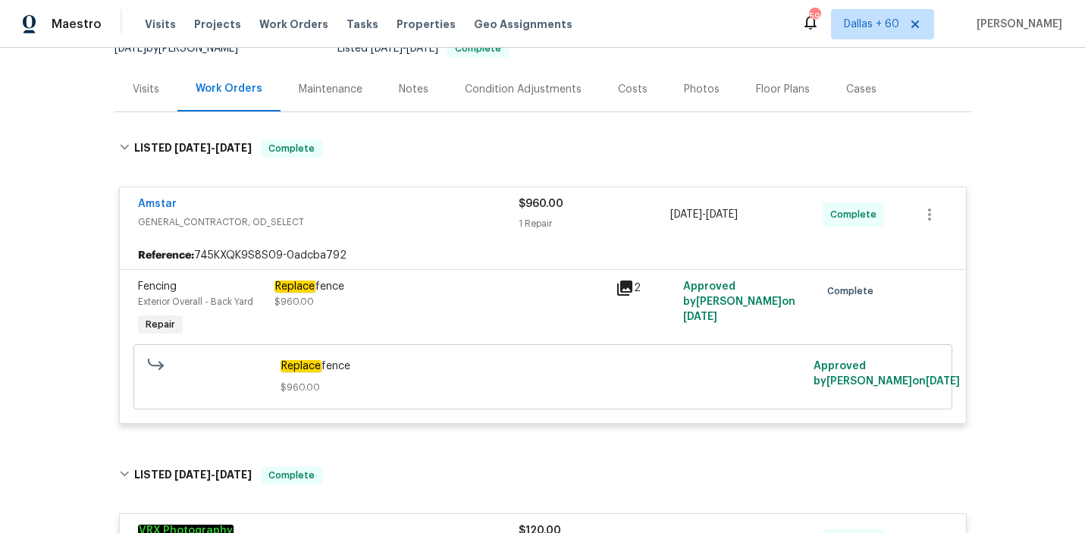
scroll to position [0, 0]
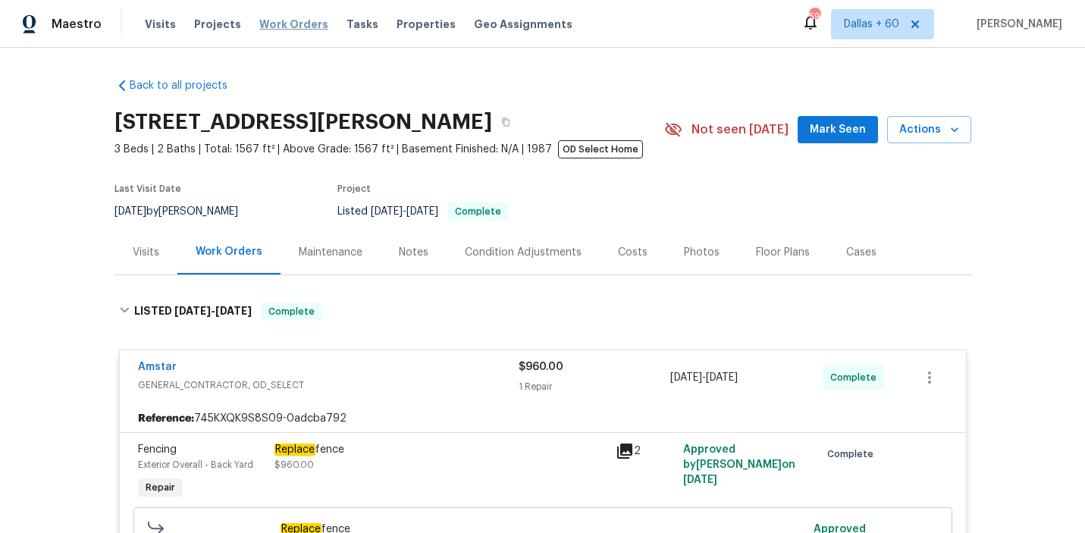
click at [270, 24] on span "Work Orders" at bounding box center [293, 24] width 69 height 15
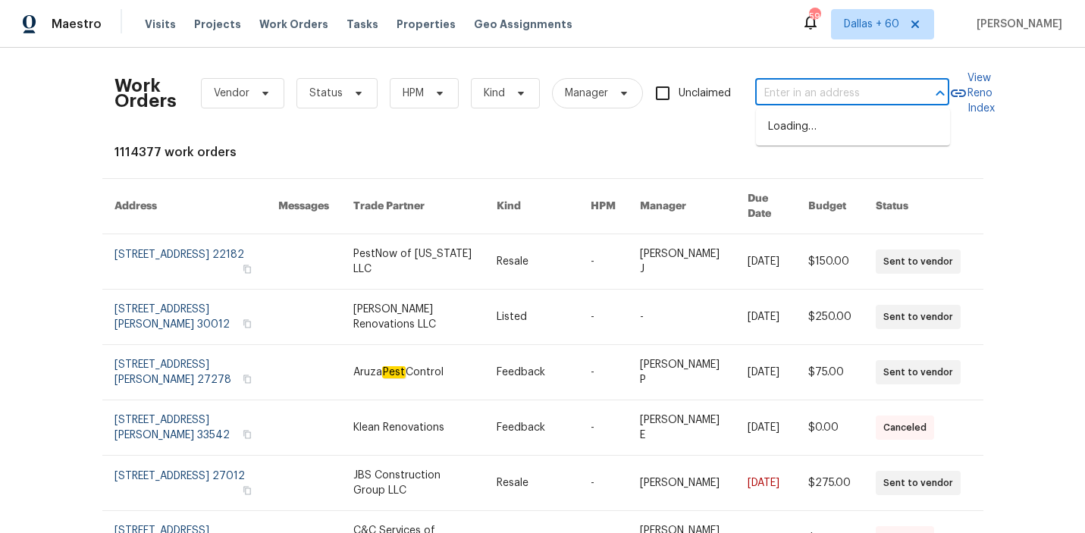
click at [857, 96] on input "text" at bounding box center [831, 94] width 152 height 24
paste input "[STREET_ADDRESS]"
type input "[STREET_ADDRESS]"
click at [836, 130] on li "[STREET_ADDRESS]" at bounding box center [853, 126] width 194 height 25
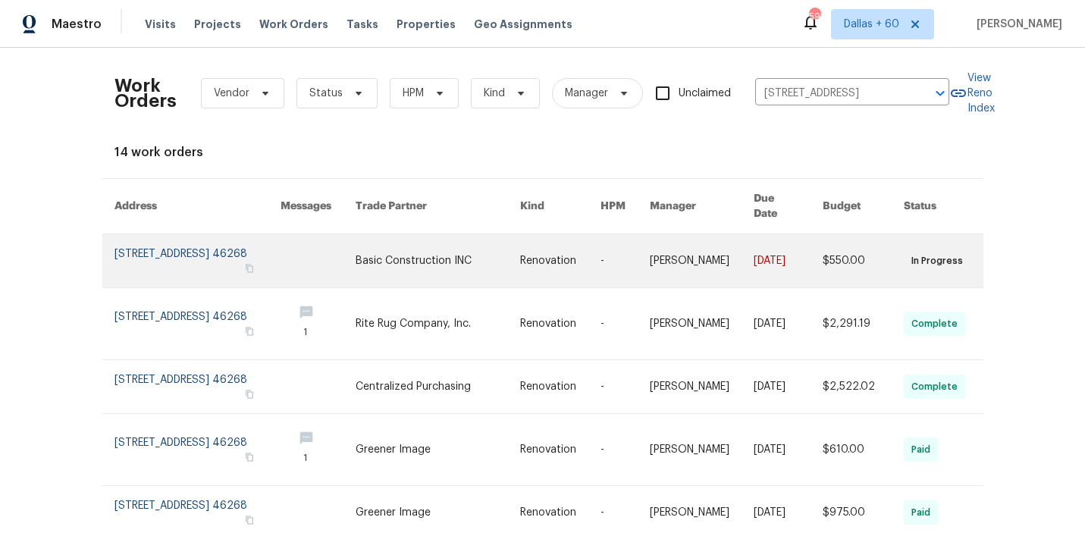
click at [391, 234] on link at bounding box center [438, 260] width 165 height 53
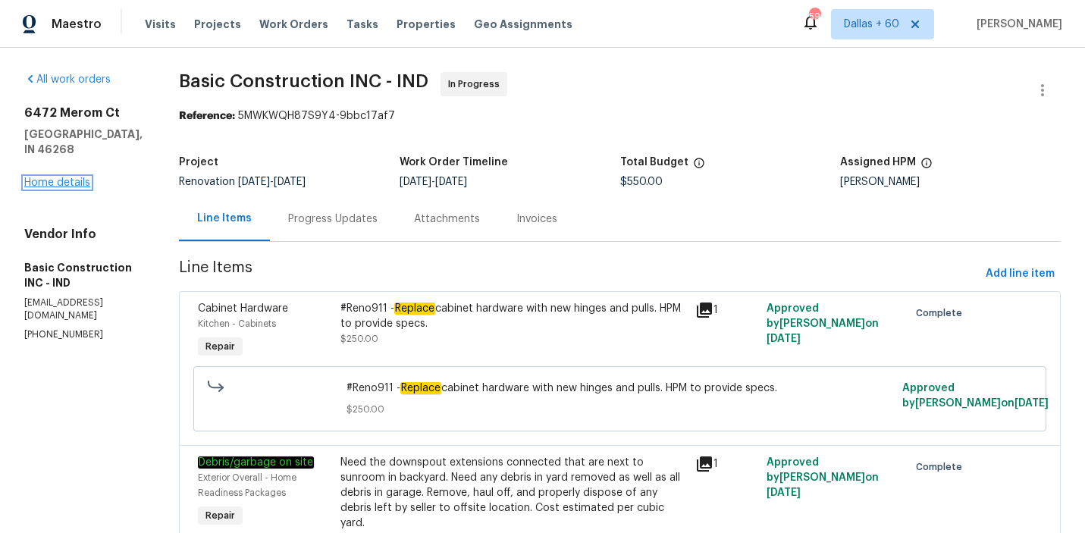
click at [31, 181] on link "Home details" at bounding box center [57, 182] width 66 height 11
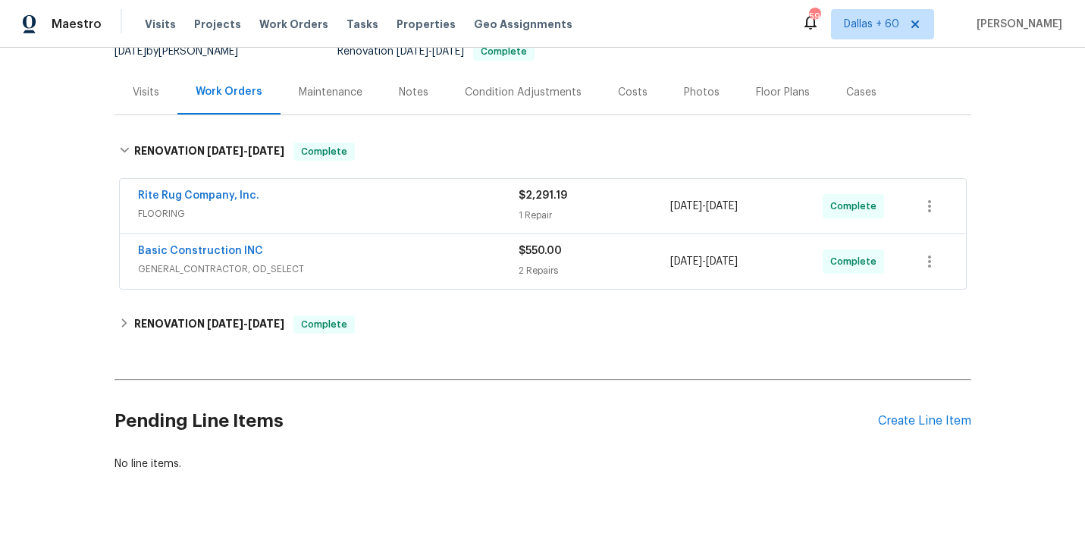
click at [453, 206] on span "FLOORING" at bounding box center [328, 213] width 381 height 15
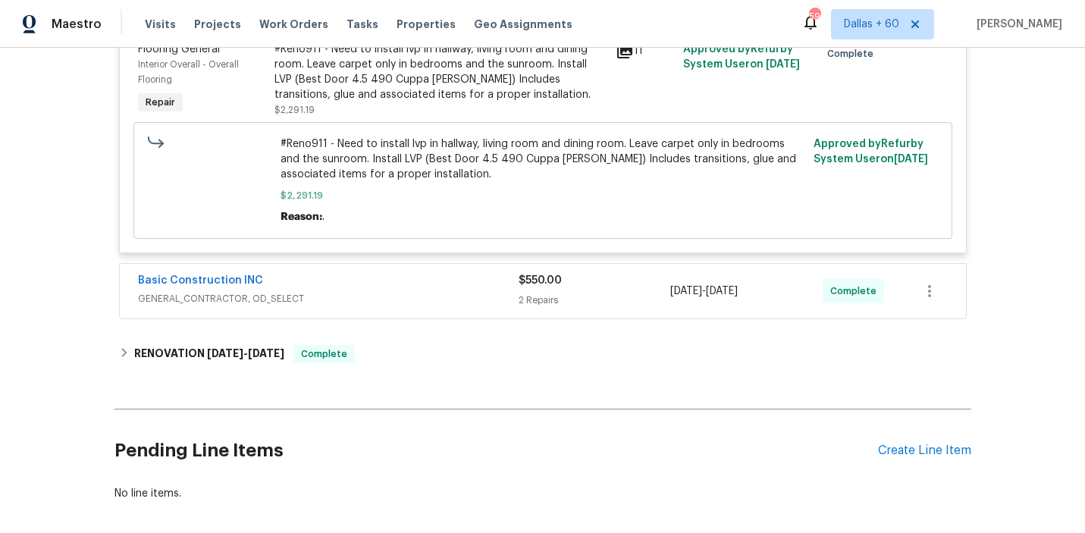
scroll to position [408, 0]
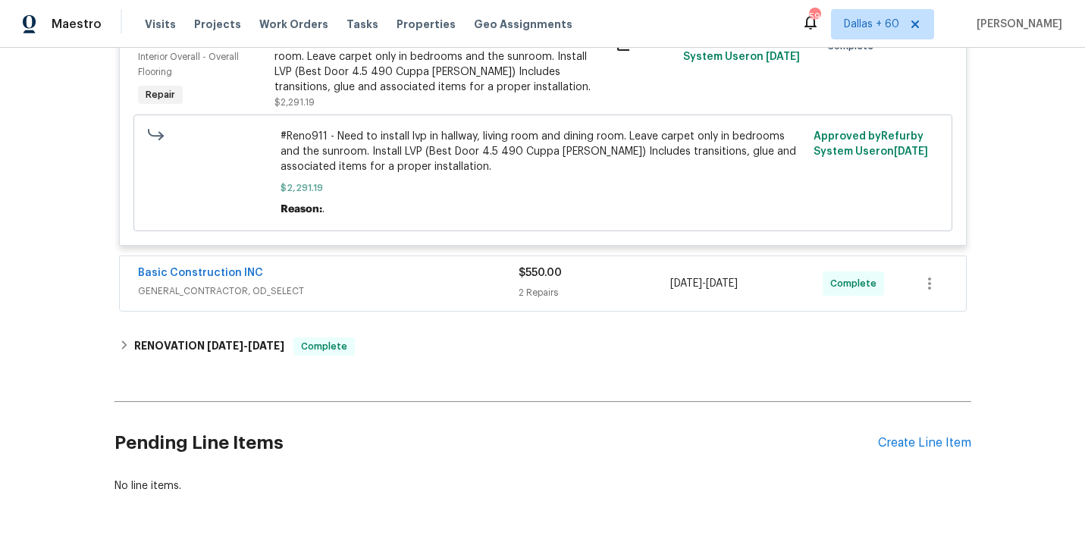
click at [394, 284] on span "GENERAL_CONTRACTOR, OD_SELECT" at bounding box center [328, 291] width 381 height 15
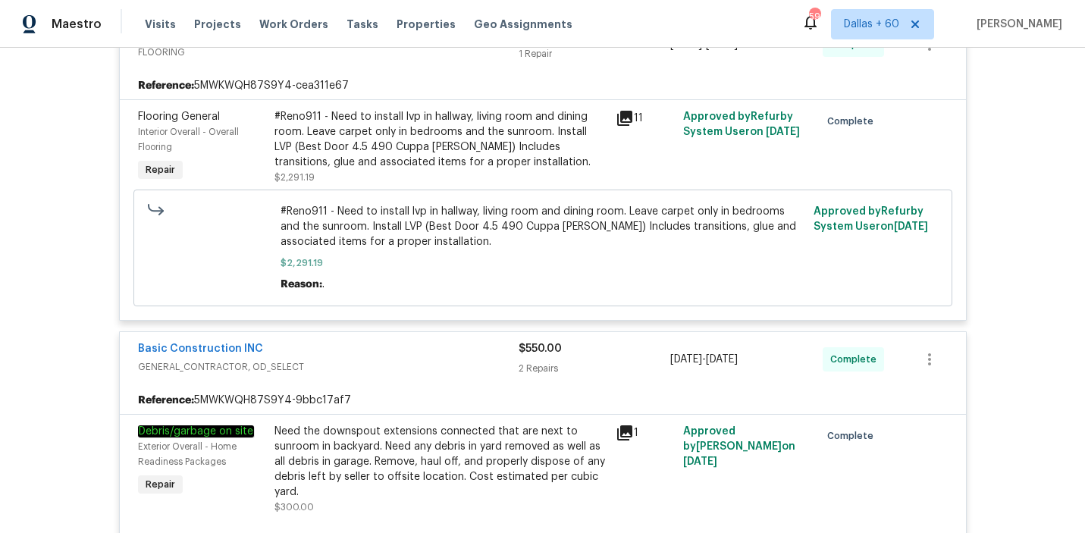
scroll to position [337, 0]
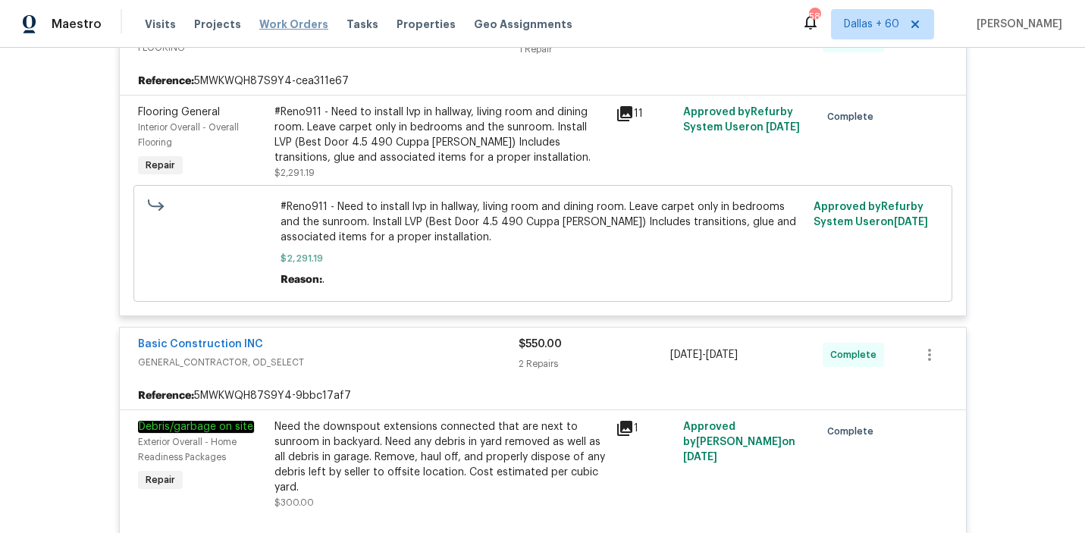
click at [278, 22] on span "Work Orders" at bounding box center [293, 24] width 69 height 15
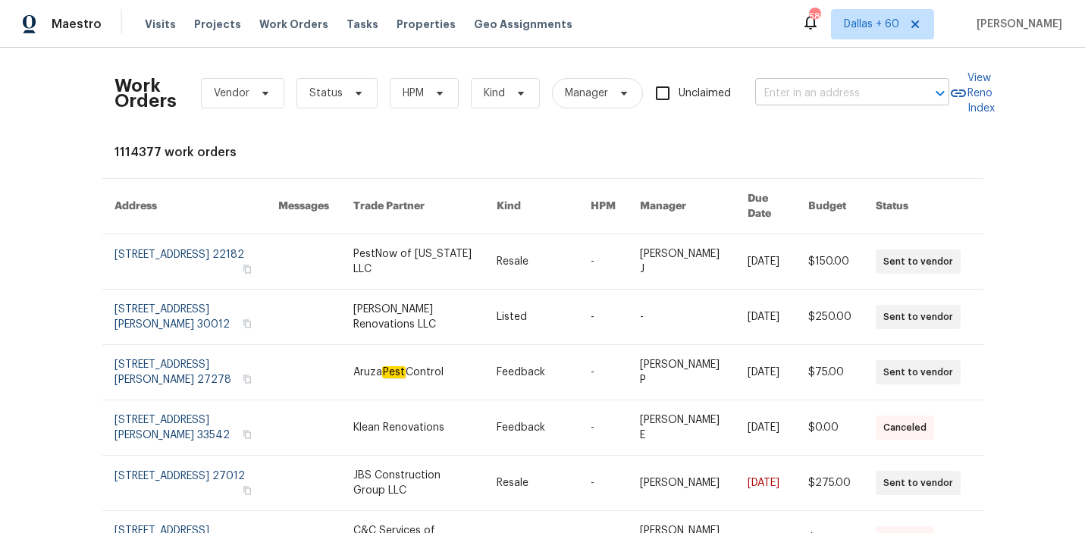
click at [807, 86] on input "text" at bounding box center [831, 94] width 152 height 24
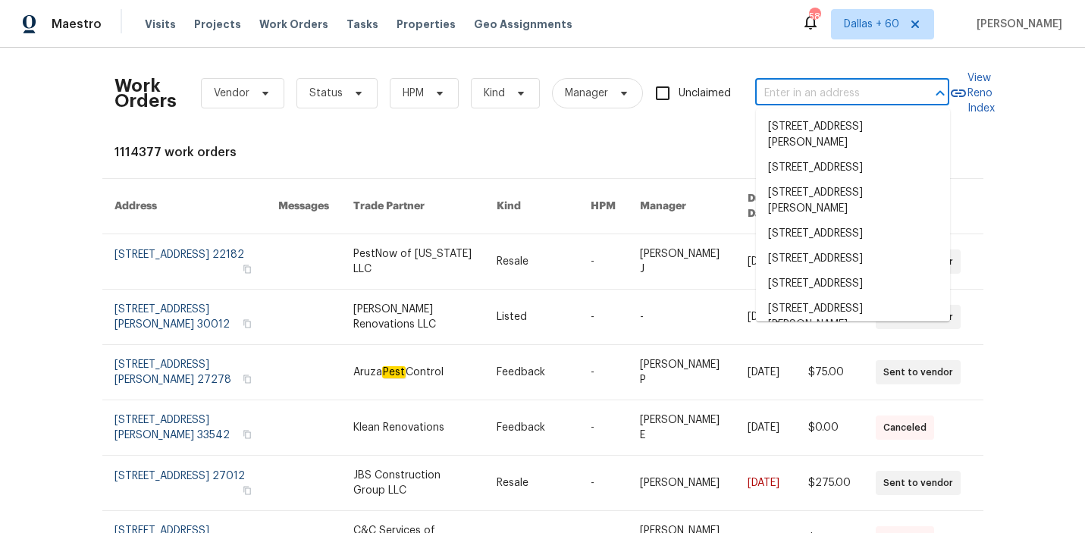
paste input "[STREET_ADDRESS]"
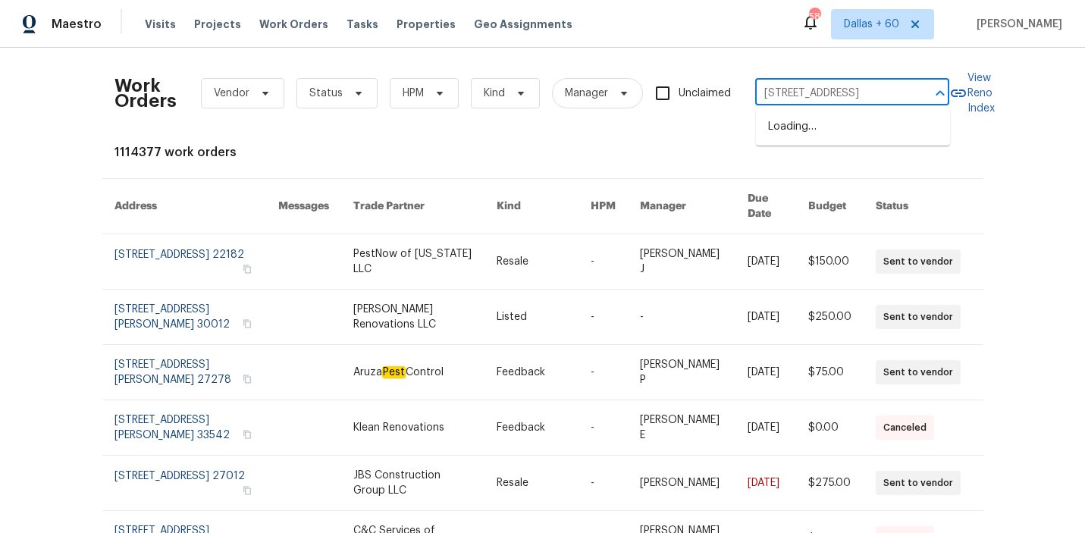
type input "[STREET_ADDRESS]"
click at [817, 121] on li "[STREET_ADDRESS]" at bounding box center [853, 126] width 194 height 25
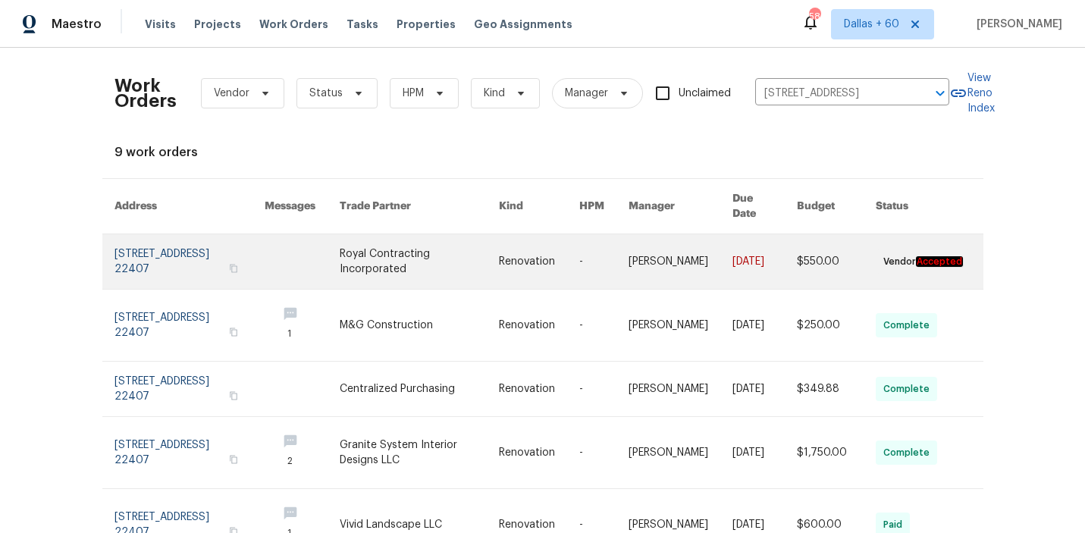
click at [376, 255] on link at bounding box center [420, 261] width 160 height 55
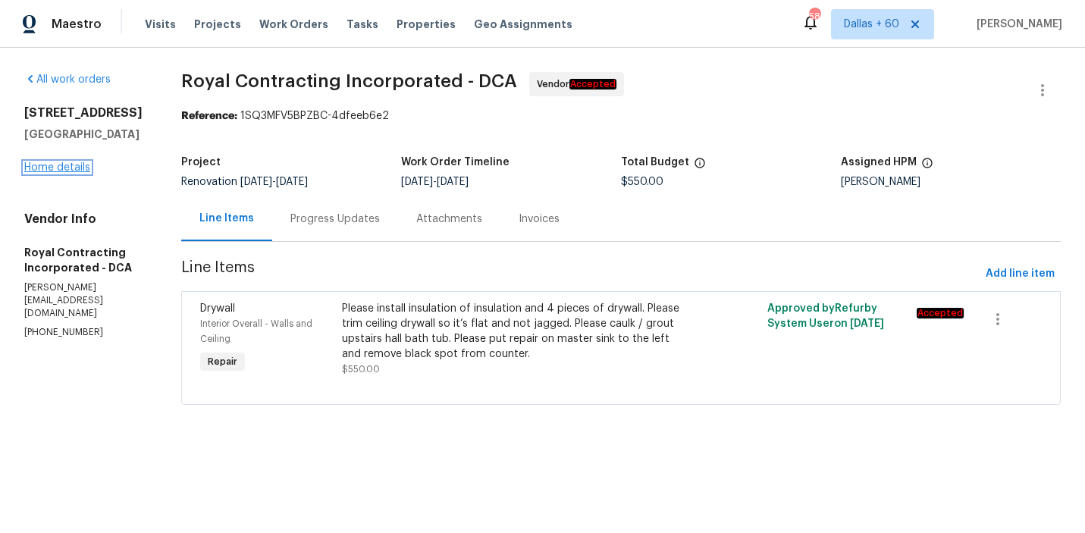
click at [52, 170] on link "Home details" at bounding box center [57, 167] width 66 height 11
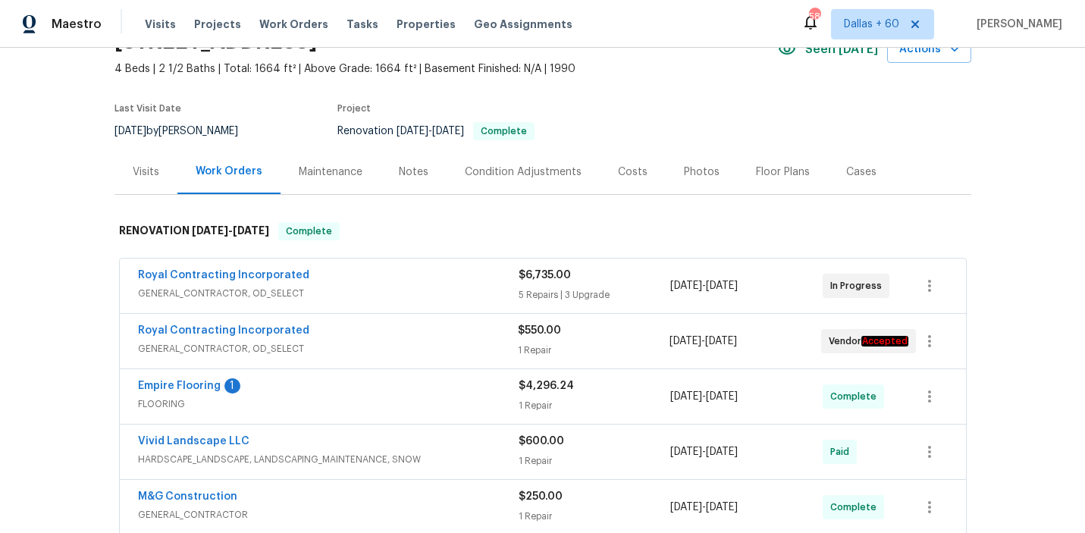
scroll to position [117, 0]
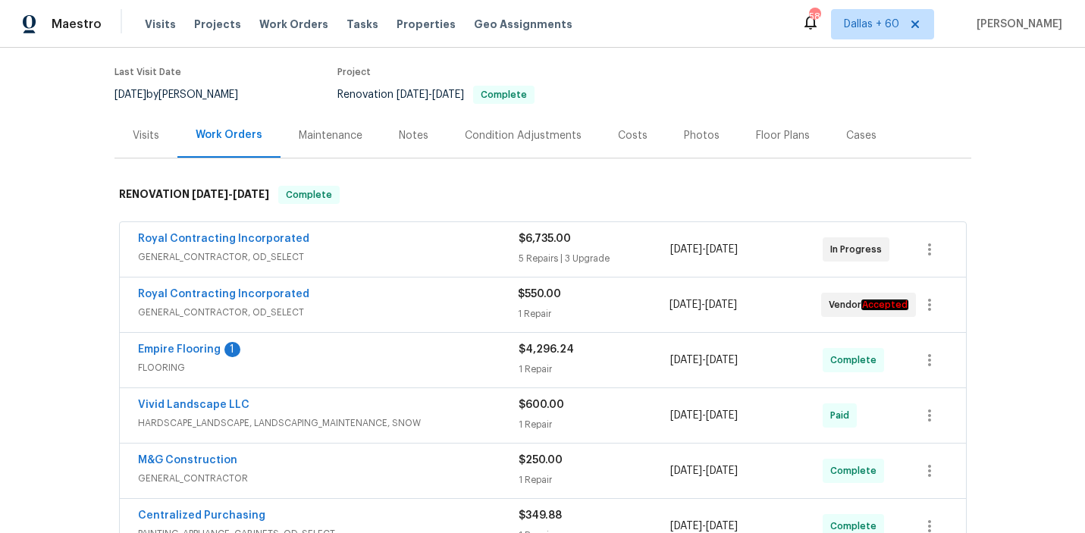
click at [355, 249] on span "GENERAL_CONTRACTOR, OD_SELECT" at bounding box center [328, 256] width 381 height 15
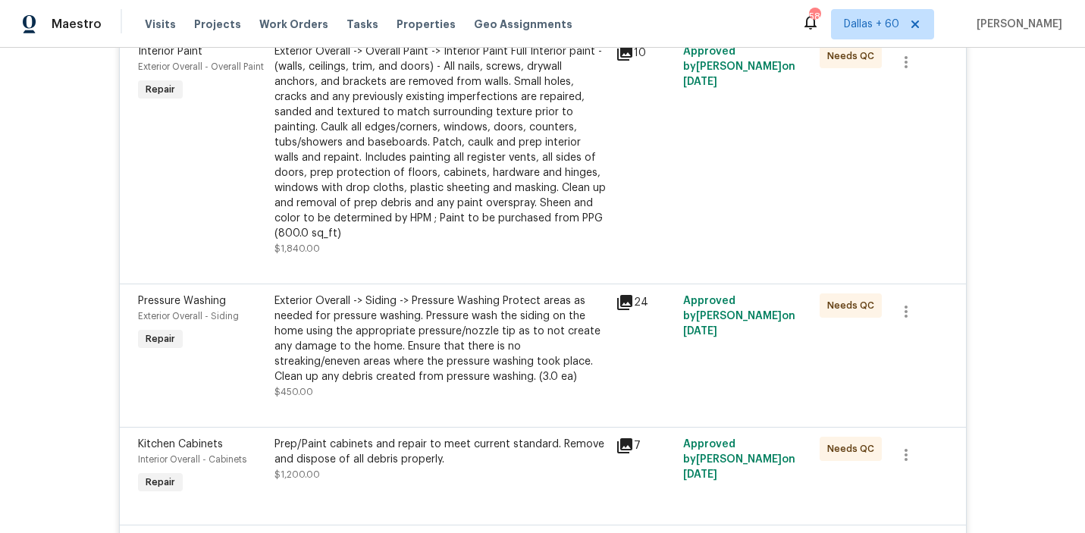
scroll to position [1530, 0]
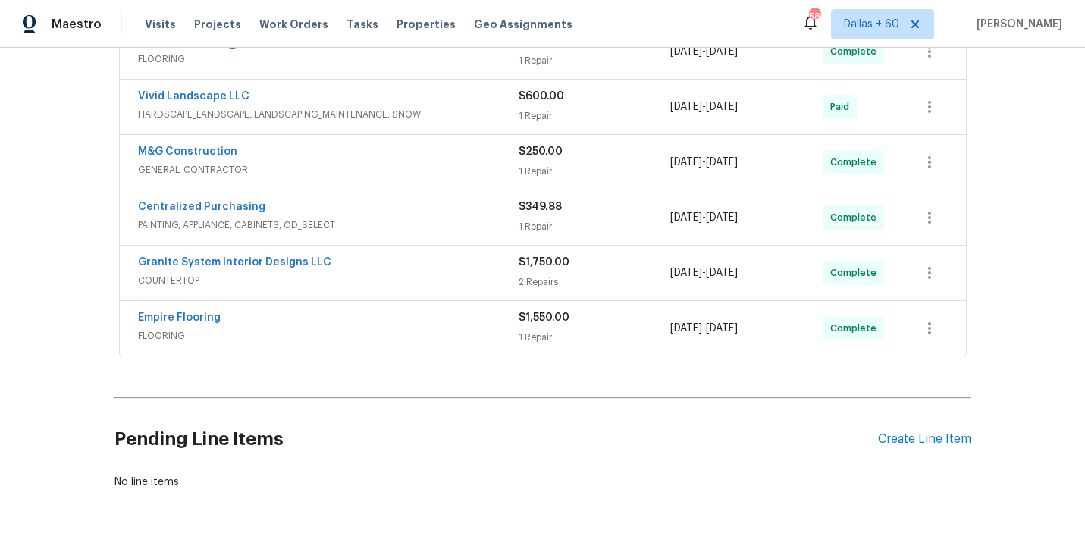
click at [382, 328] on span "FLOORING" at bounding box center [328, 335] width 381 height 15
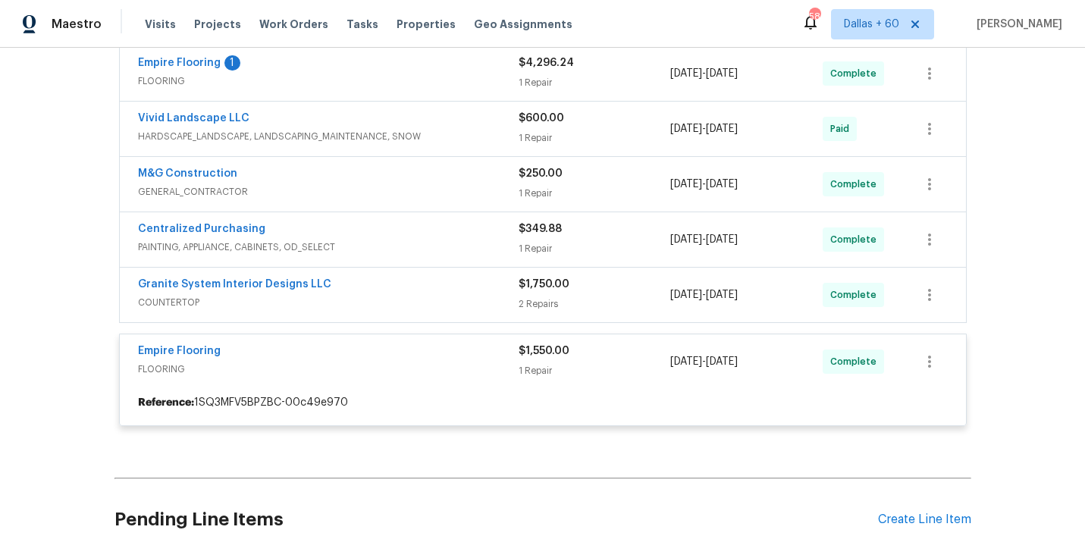
scroll to position [1506, 0]
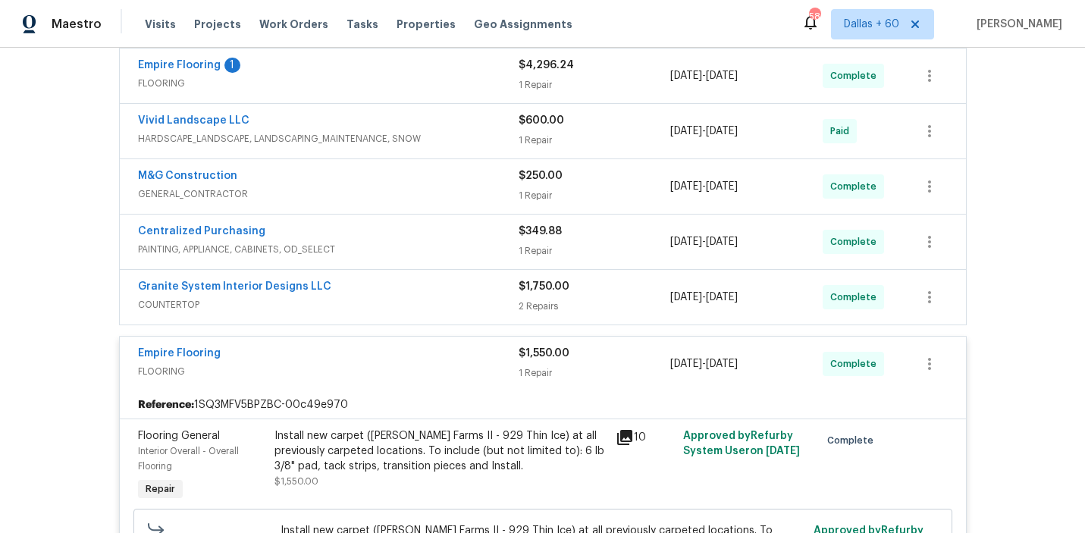
click at [394, 284] on div "Granite System Interior Designs LLC" at bounding box center [328, 288] width 381 height 18
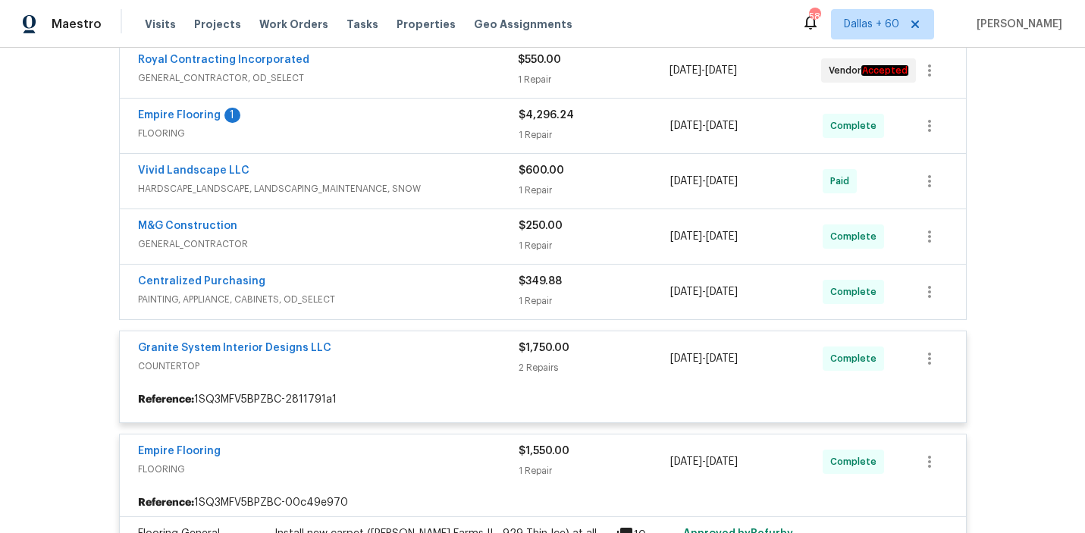
scroll to position [1440, 0]
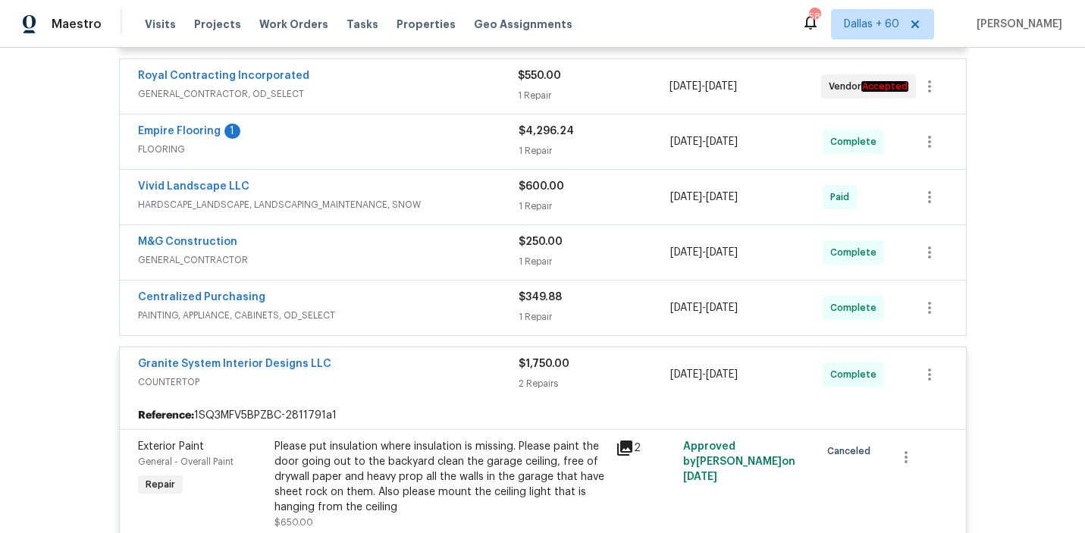
click at [397, 290] on div "Centralized Purchasing" at bounding box center [328, 299] width 381 height 18
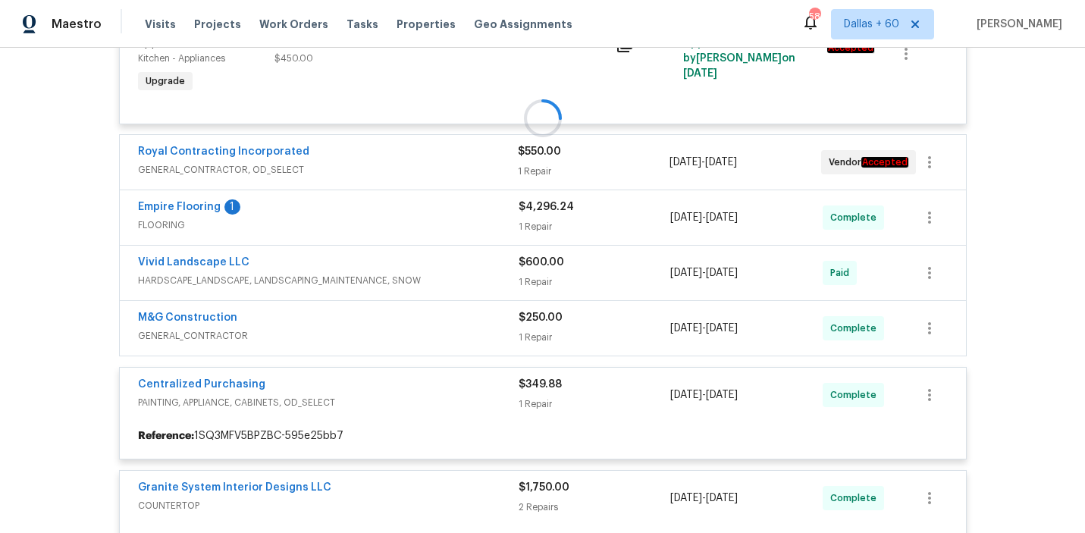
scroll to position [1368, 0]
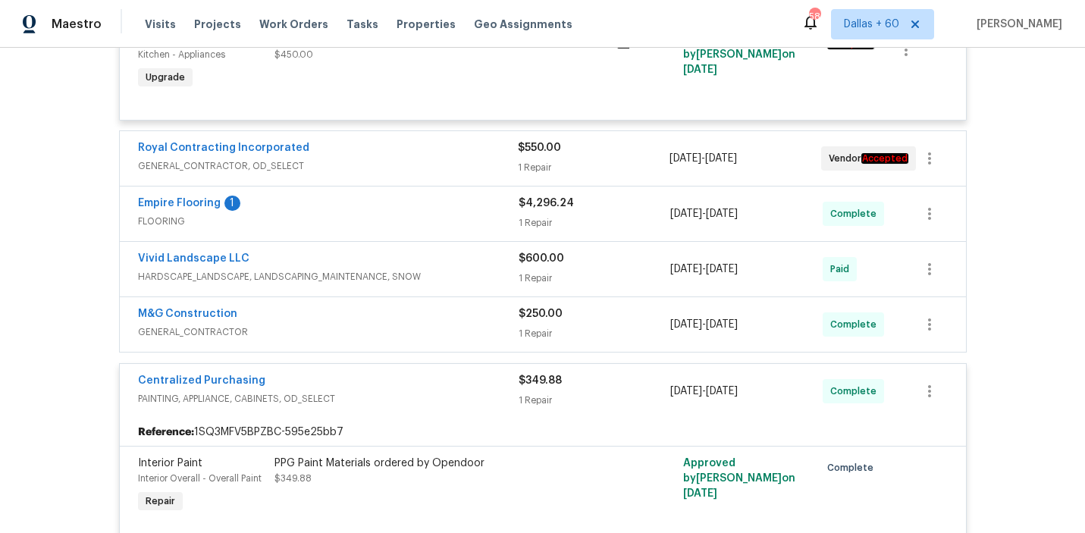
click at [393, 325] on span "GENERAL_CONTRACTOR" at bounding box center [328, 332] width 381 height 15
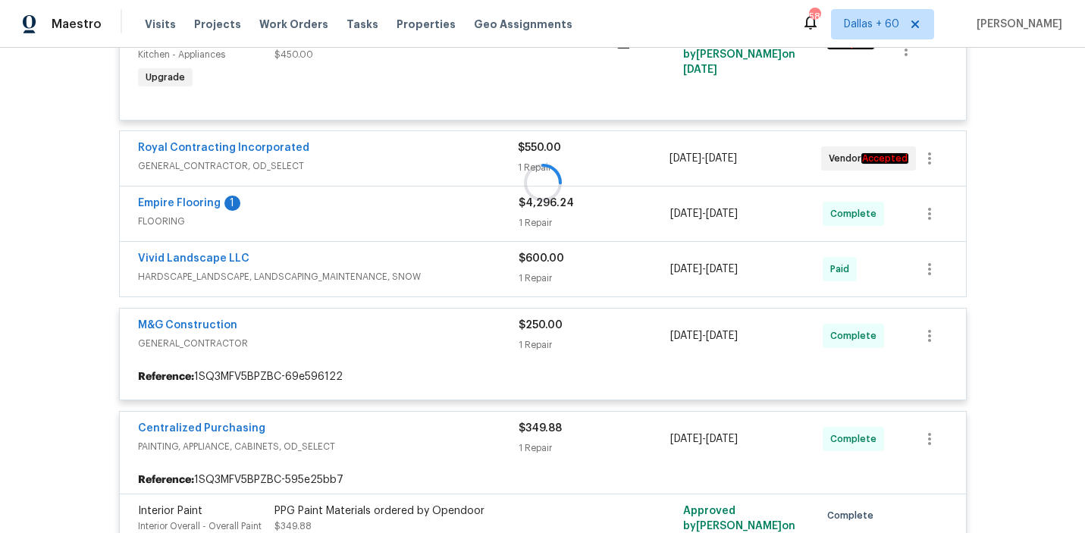
scroll to position [1307, 0]
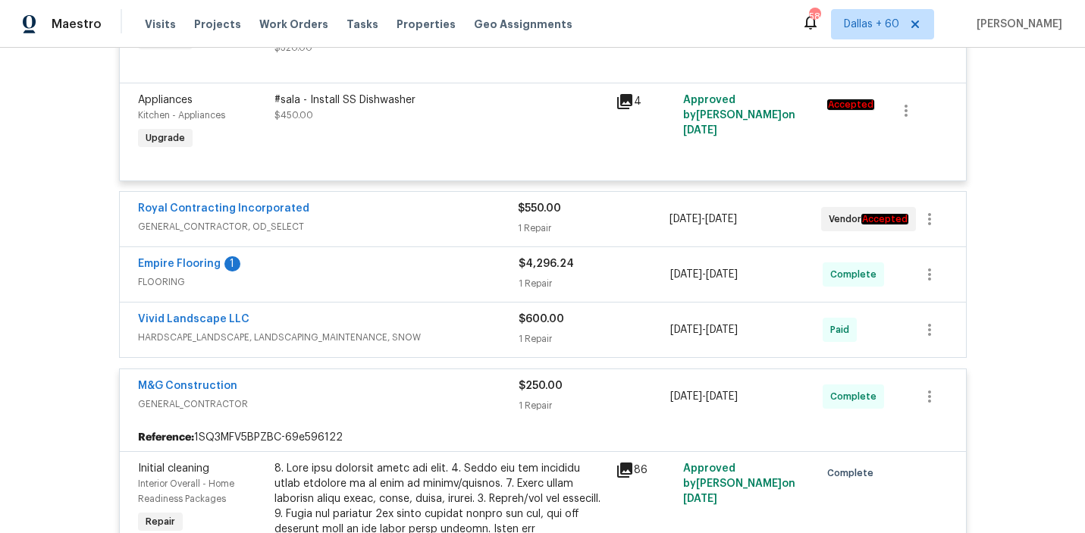
click at [453, 330] on span "HARDSCAPE_LANDSCAPE, LANDSCAPING_MAINTENANCE, SNOW" at bounding box center [328, 337] width 381 height 15
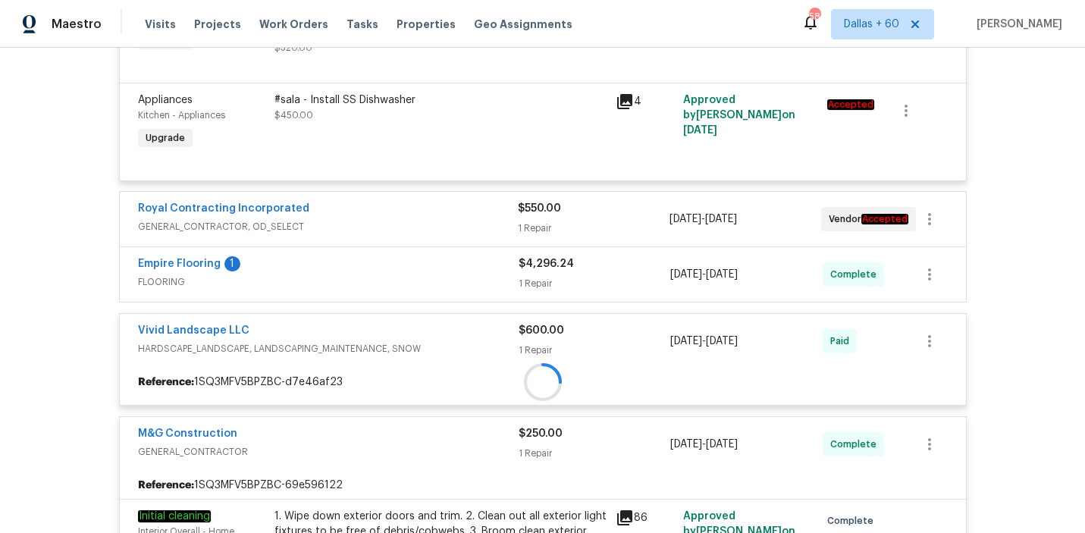
scroll to position [1244, 0]
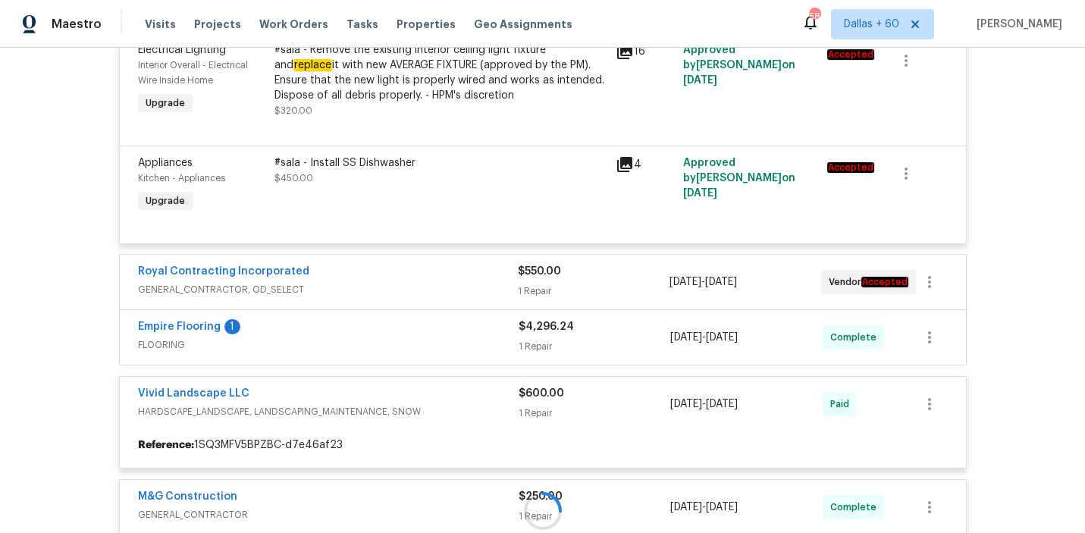
click at [452, 324] on div "Empire Flooring 1" at bounding box center [328, 328] width 381 height 18
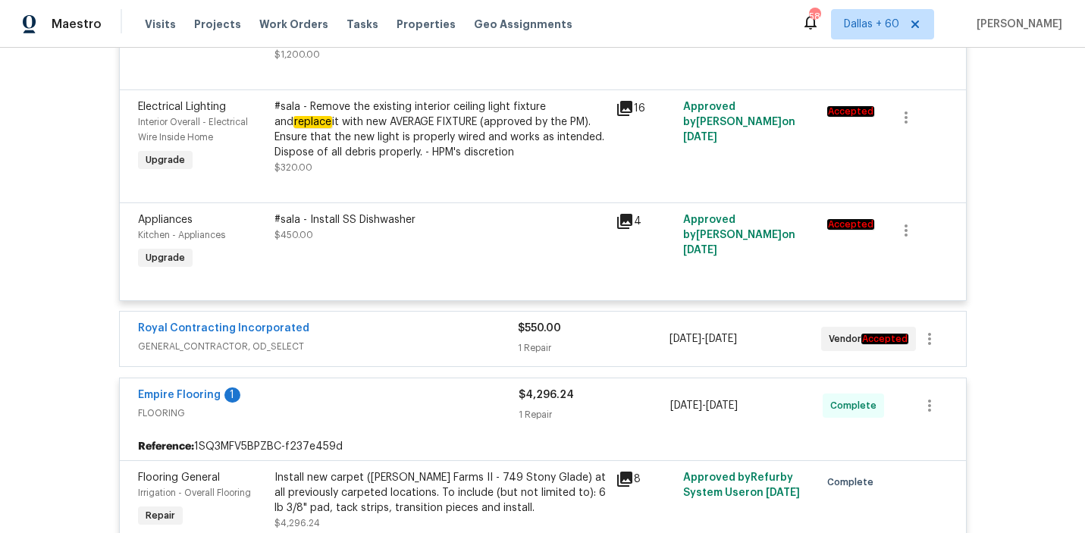
click at [452, 324] on div "Royal Contracting Incorporated" at bounding box center [328, 330] width 380 height 18
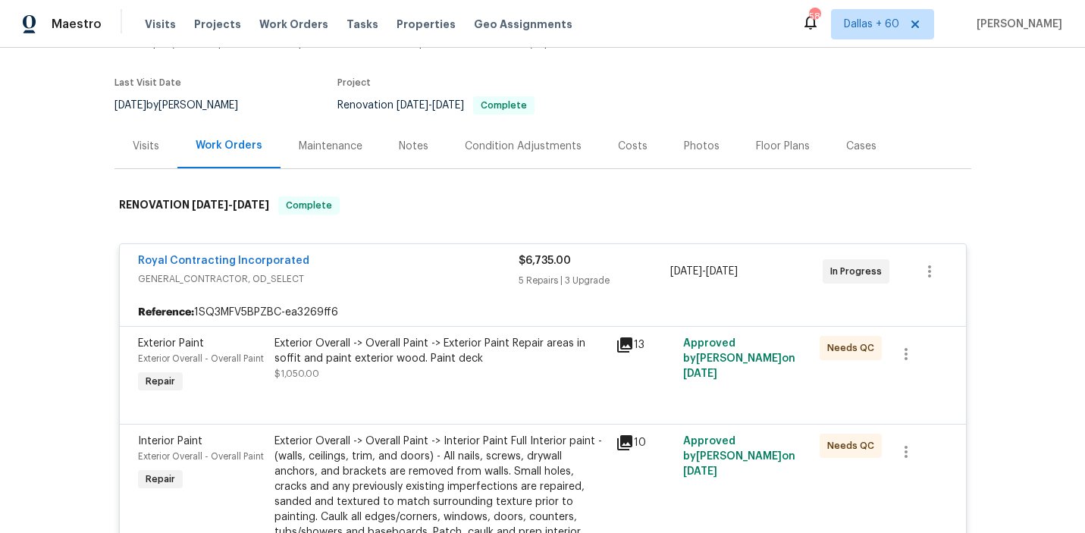
scroll to position [102, 0]
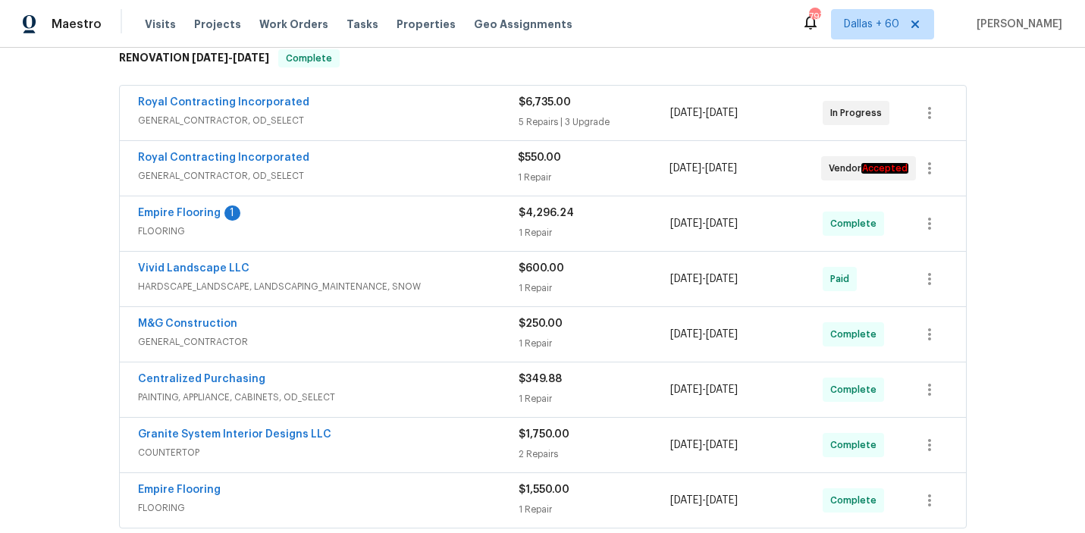
scroll to position [485, 0]
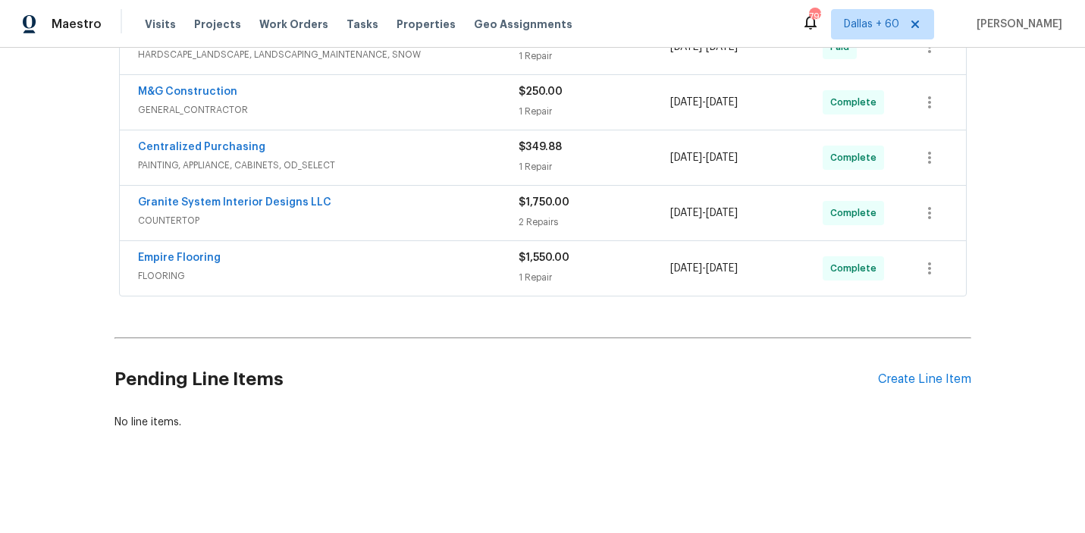
click at [390, 263] on div "Empire Flooring" at bounding box center [328, 259] width 381 height 18
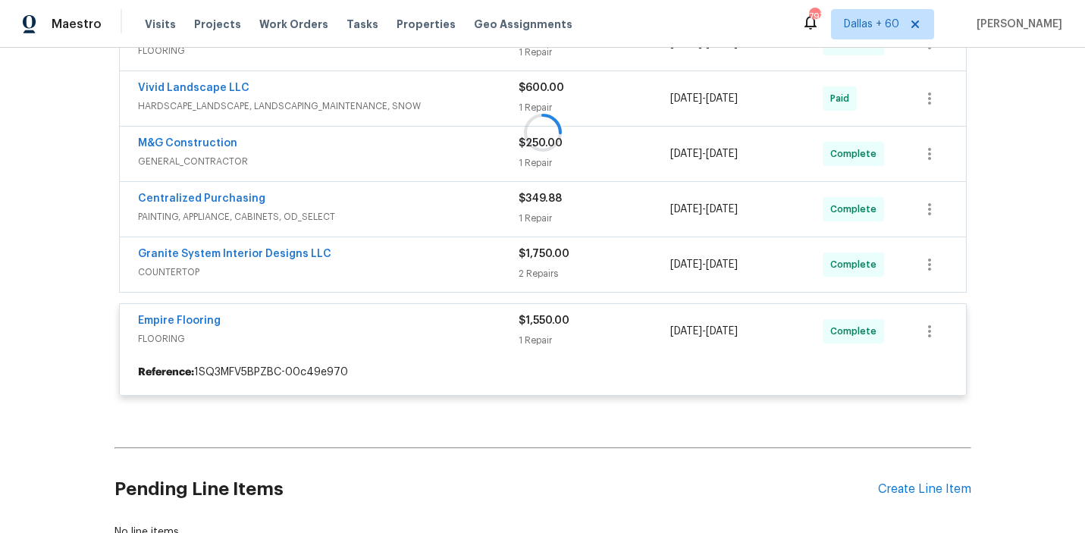
scroll to position [417, 0]
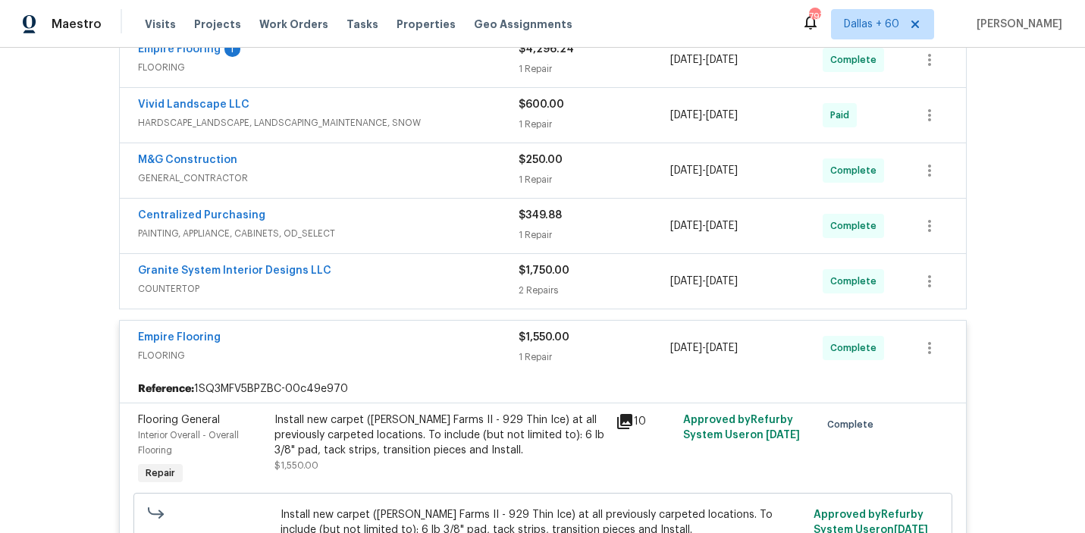
click at [393, 275] on div "Granite System Interior Designs LLC" at bounding box center [328, 272] width 381 height 18
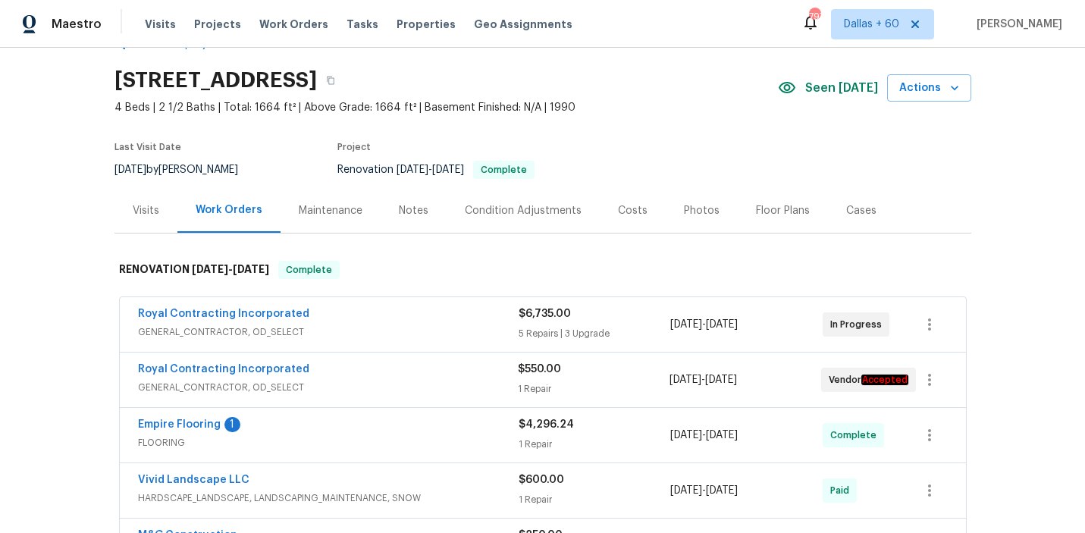
scroll to position [0, 0]
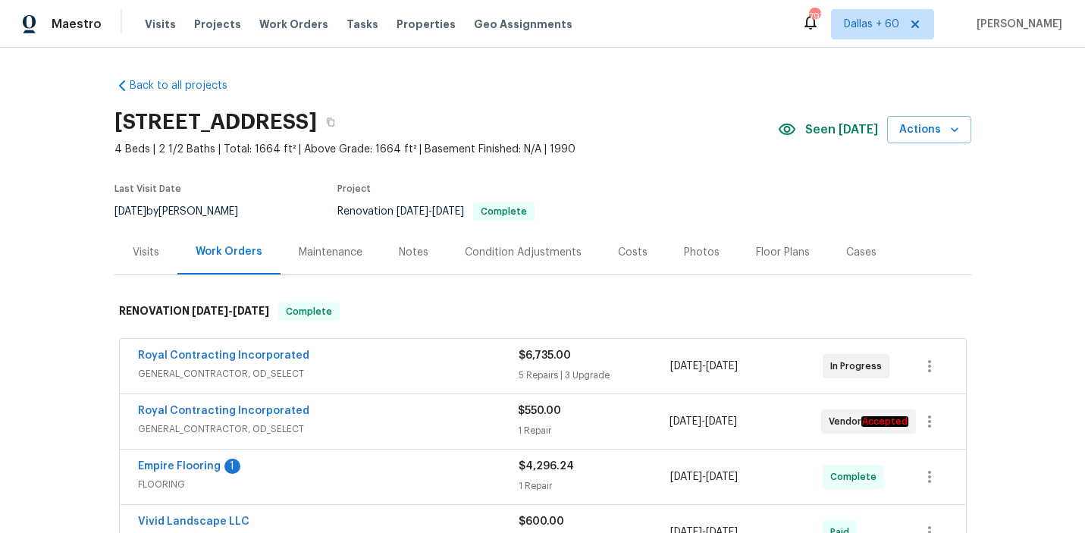
click at [144, 262] on div "Visits" at bounding box center [145, 252] width 63 height 45
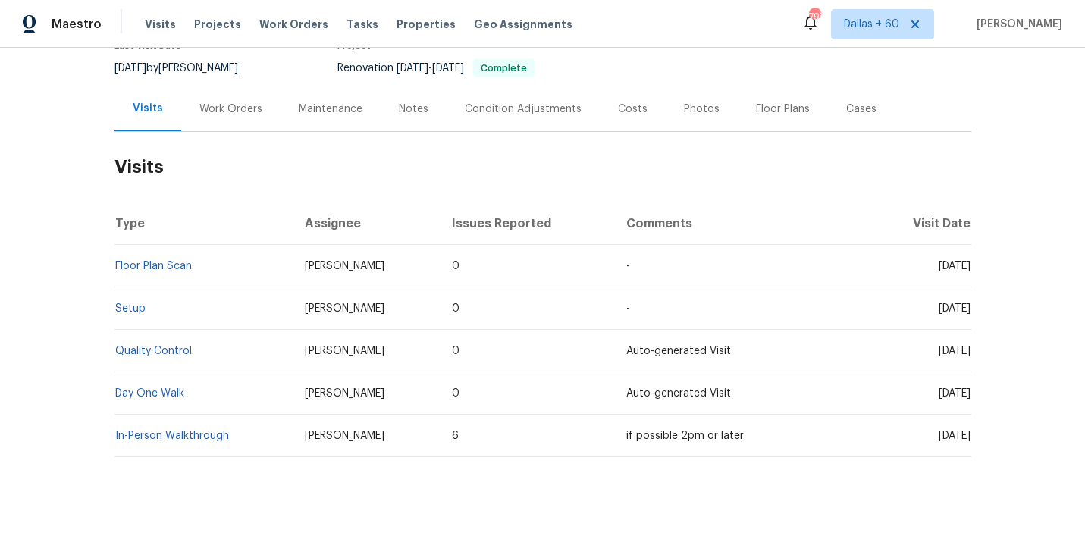
scroll to position [171, 0]
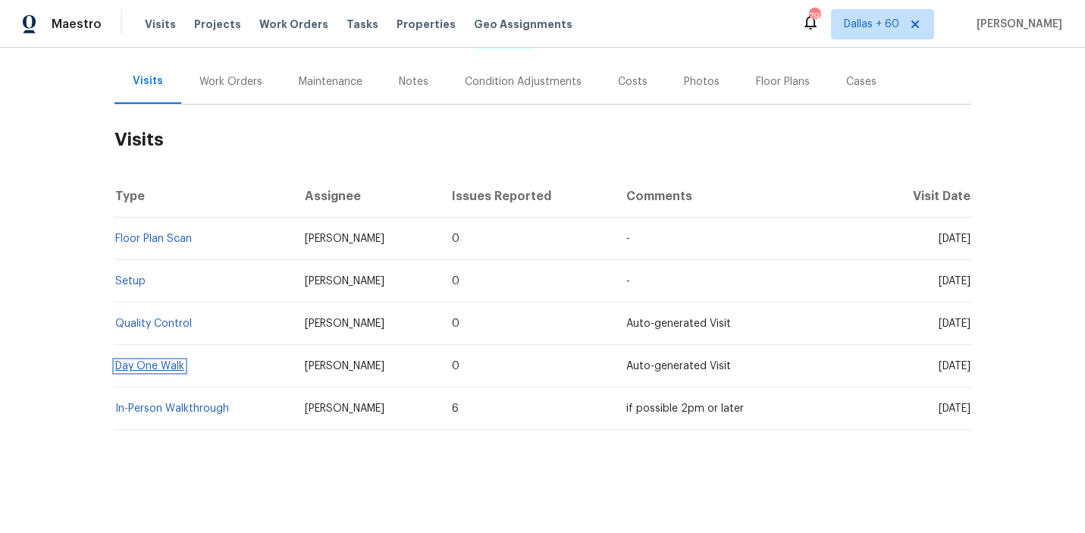
click at [130, 365] on link "Day One Walk" at bounding box center [149, 366] width 69 height 11
